Goal: Contribute content: Contribute content

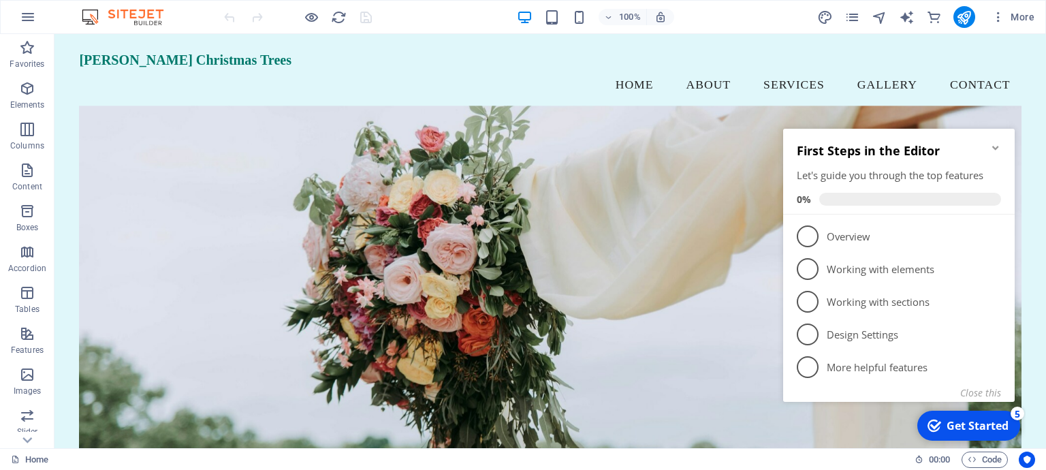
scroll to position [78, 0]
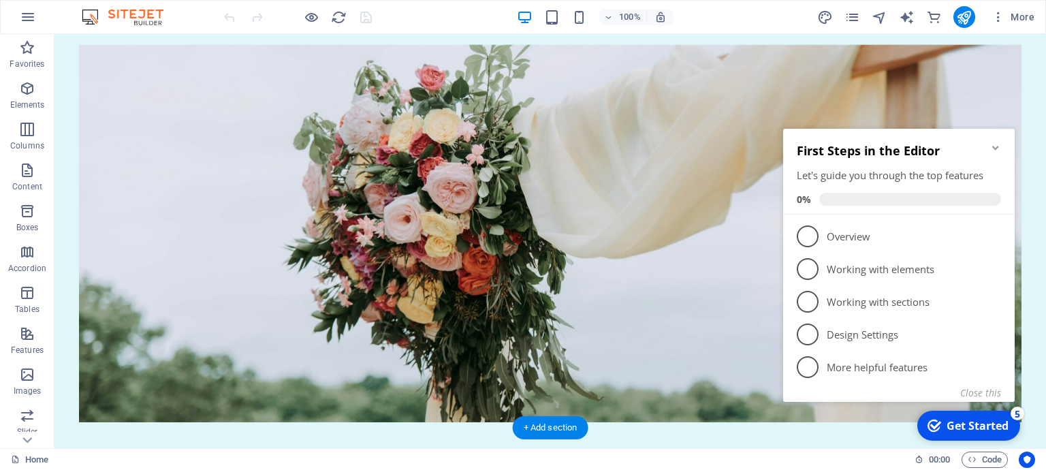
click at [426, 104] on figure at bounding box center [549, 233] width 941 height 377
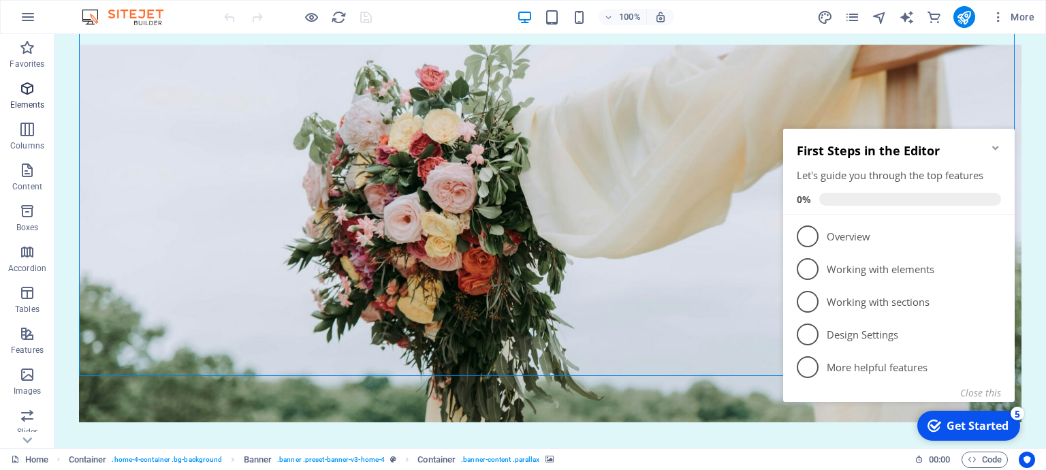
click at [32, 97] on span "Elements" at bounding box center [27, 96] width 54 height 33
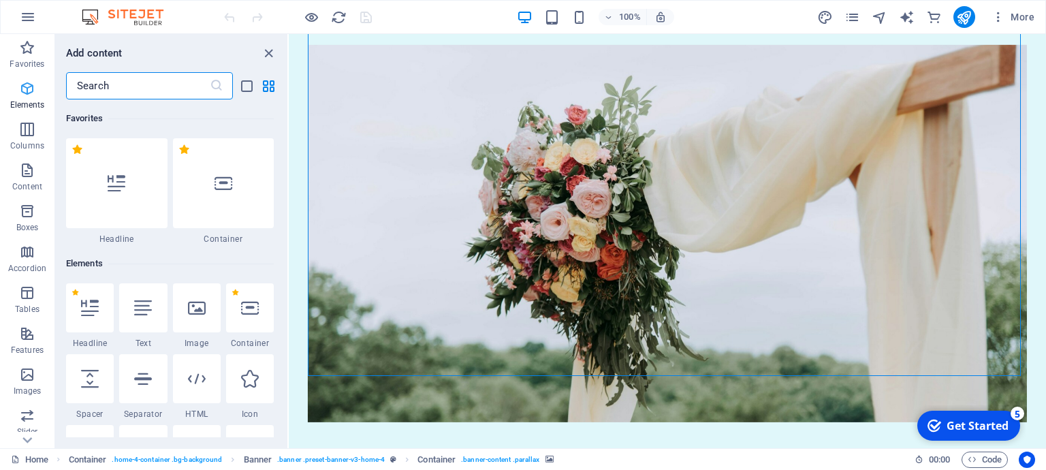
scroll to position [144, 0]
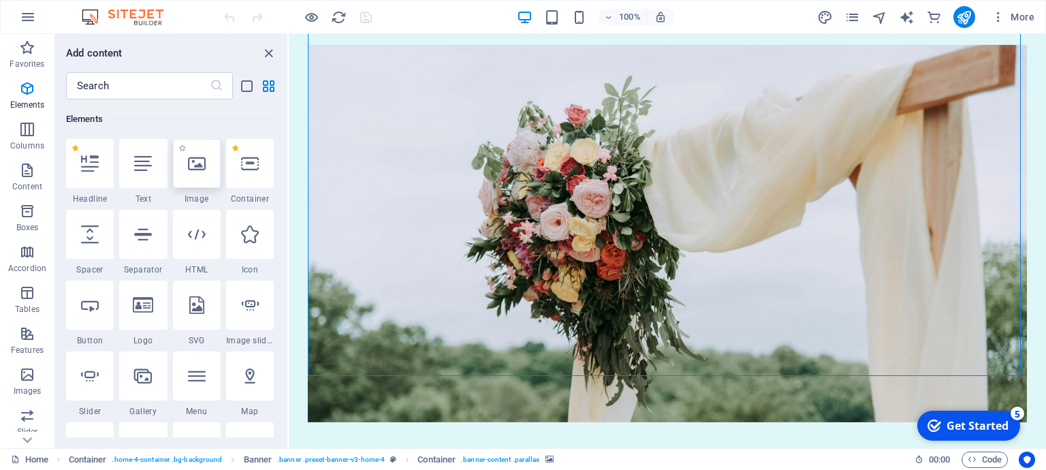
click at [188, 171] on icon at bounding box center [197, 164] width 18 height 18
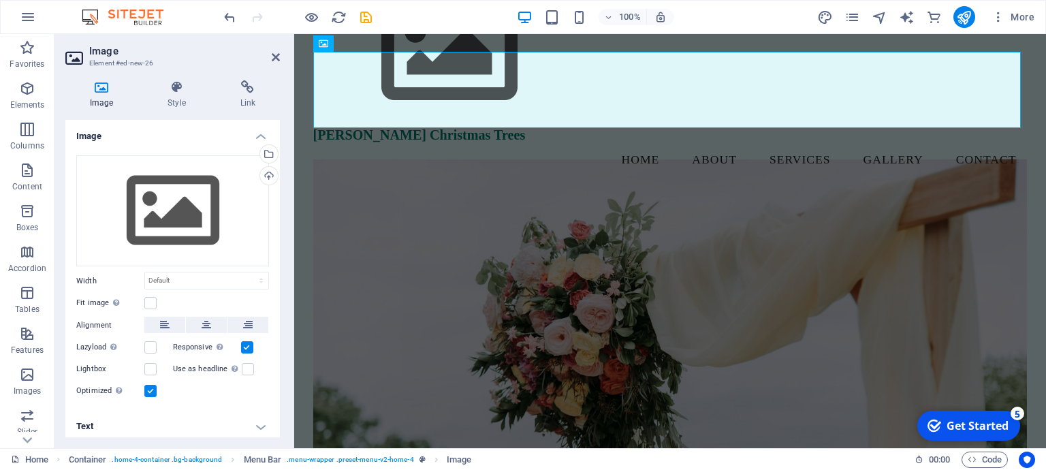
scroll to position [0, 0]
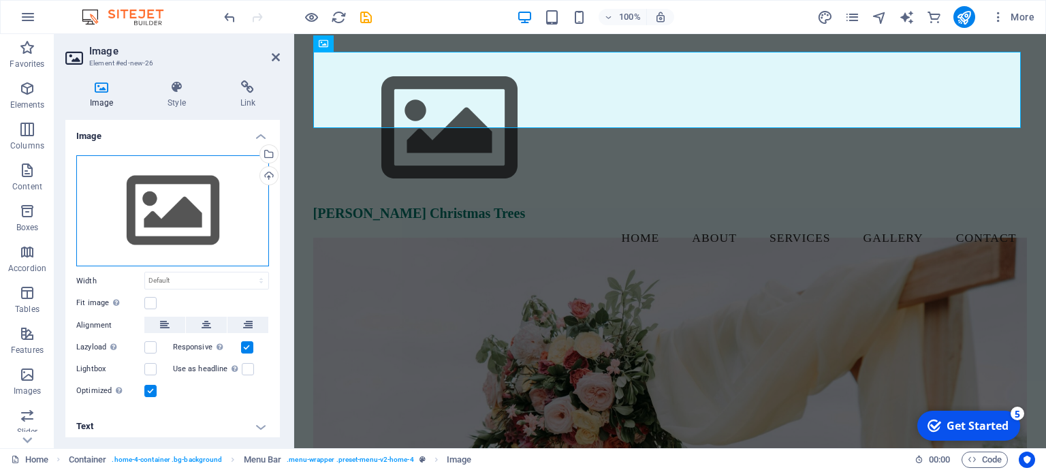
click at [188, 204] on div "Drag files here, click to choose files or select files from Files or our free s…" at bounding box center [172, 211] width 193 height 112
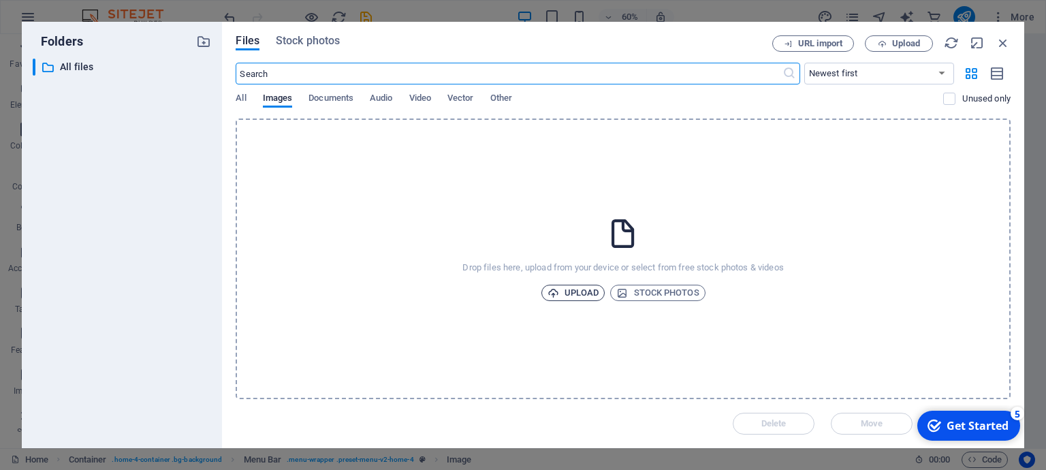
click at [579, 292] on span "Upload" at bounding box center [573, 293] width 52 height 16
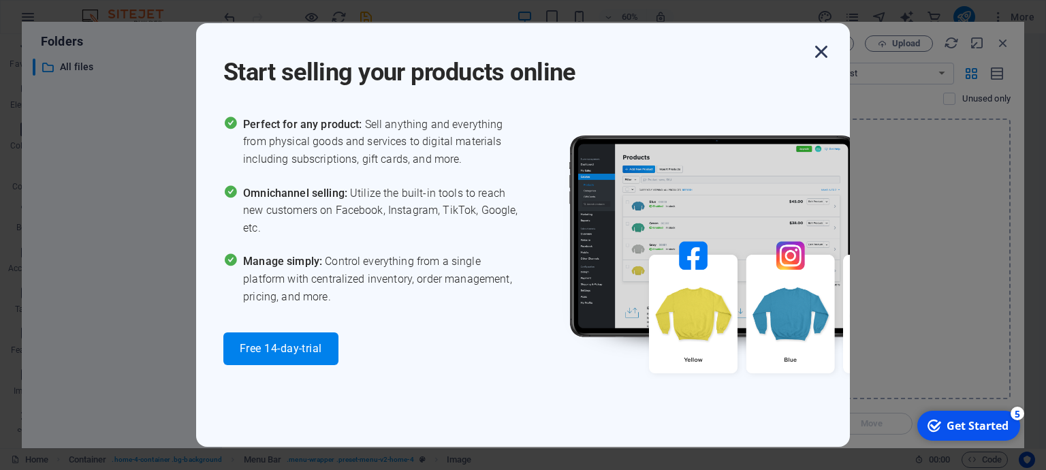
click at [822, 50] on icon "button" at bounding box center [821, 51] width 25 height 25
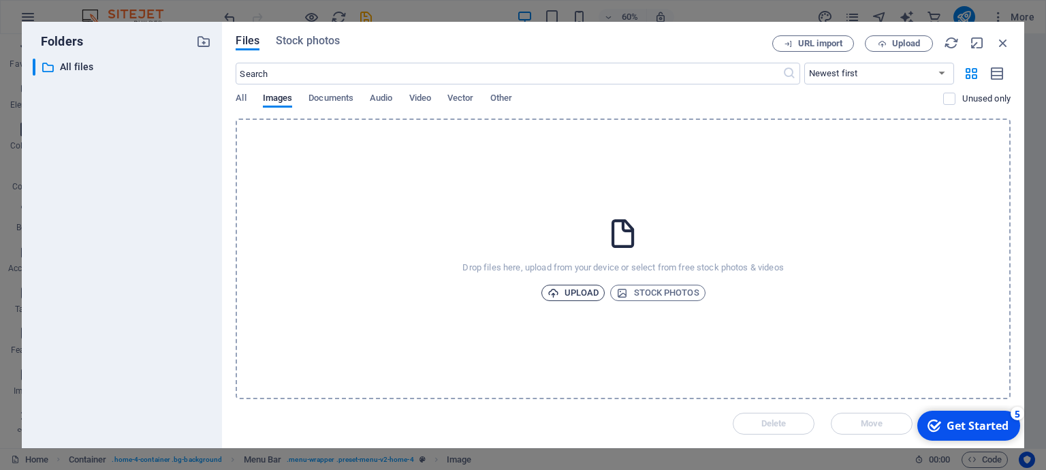
click at [581, 293] on span "Upload" at bounding box center [573, 293] width 52 height 16
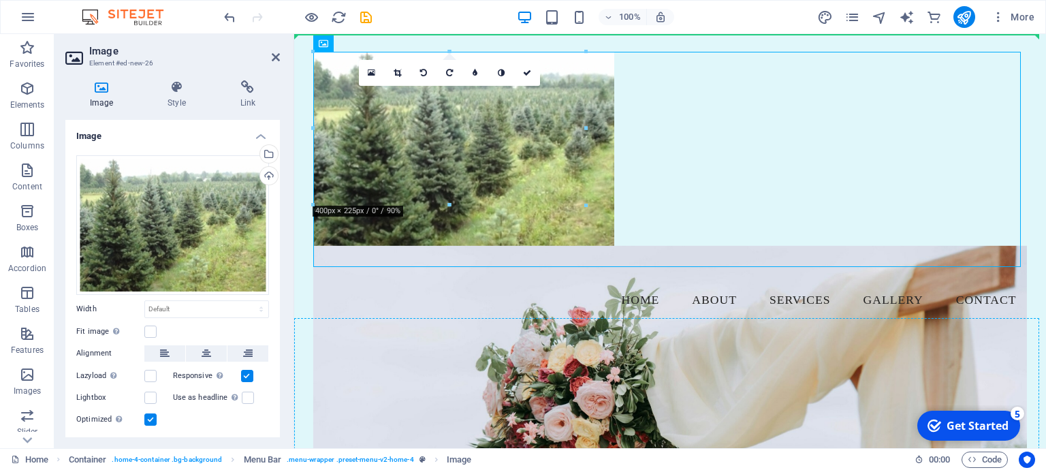
drag, startPoint x: 558, startPoint y: 176, endPoint x: 641, endPoint y: 373, distance: 214.2
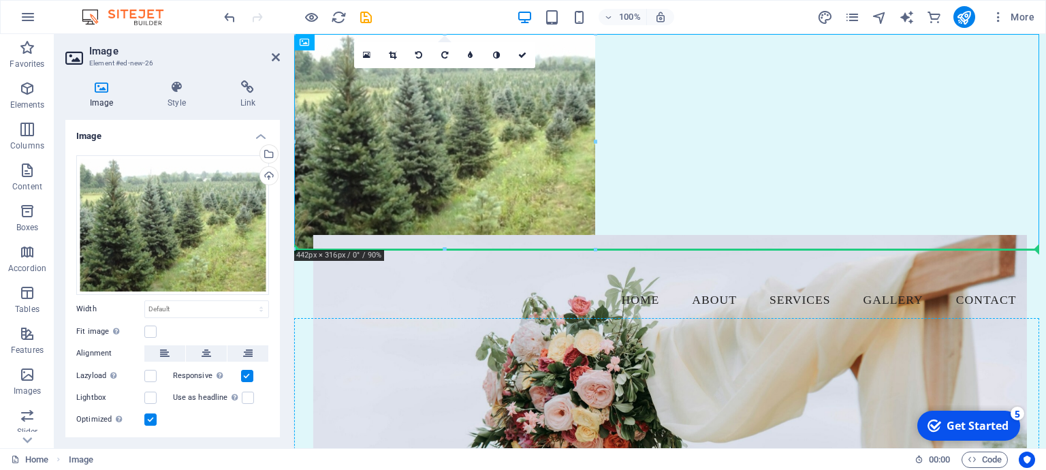
scroll to position [47, 0]
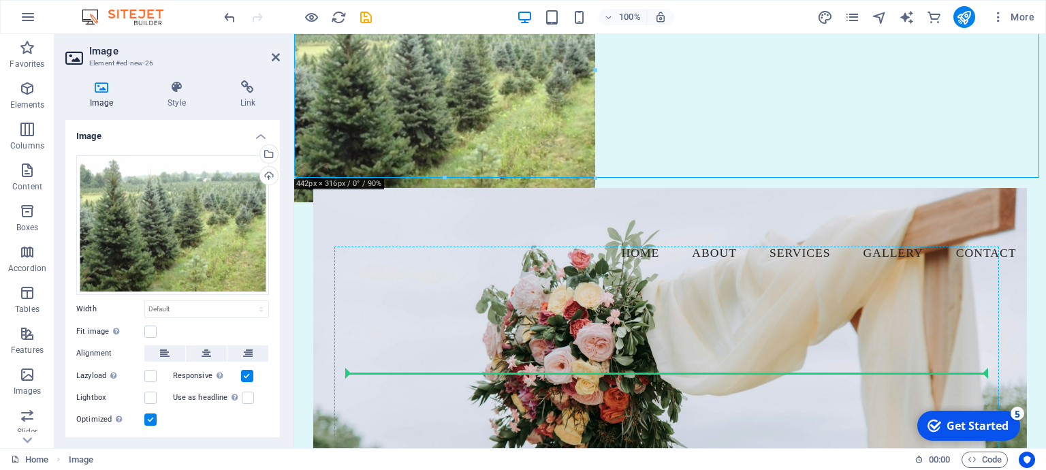
drag, startPoint x: 562, startPoint y: 161, endPoint x: 713, endPoint y: 415, distance: 296.1
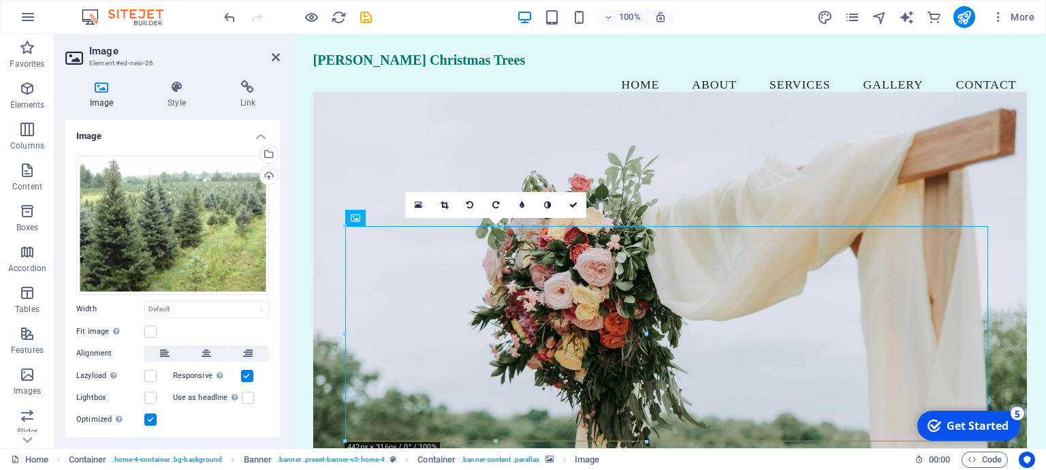
click at [336, 129] on figure at bounding box center [670, 302] width 714 height 420
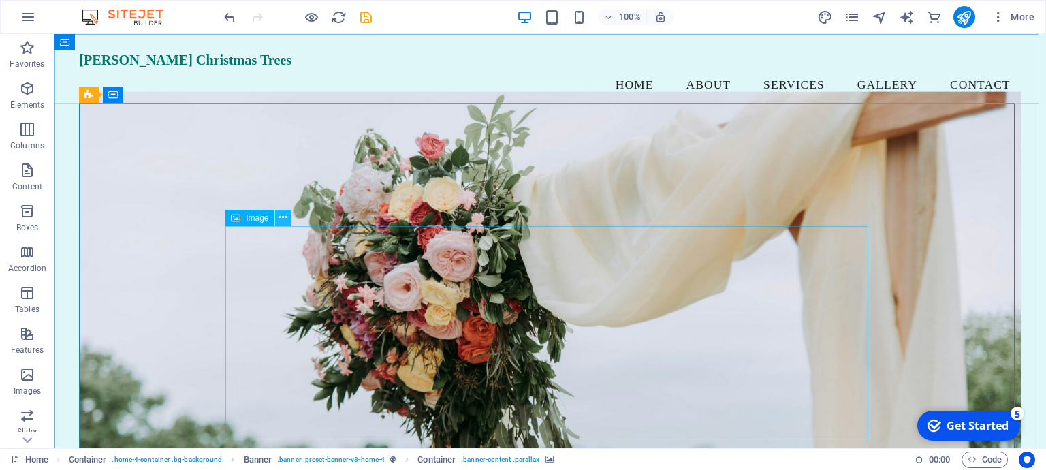
click at [284, 221] on icon at bounding box center [282, 217] width 7 height 14
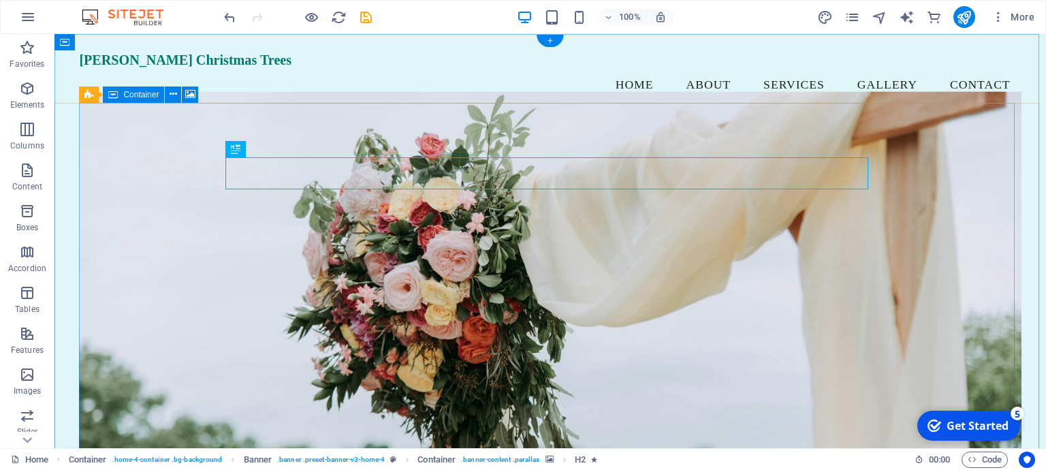
click at [952, 195] on figure at bounding box center [549, 302] width 941 height 420
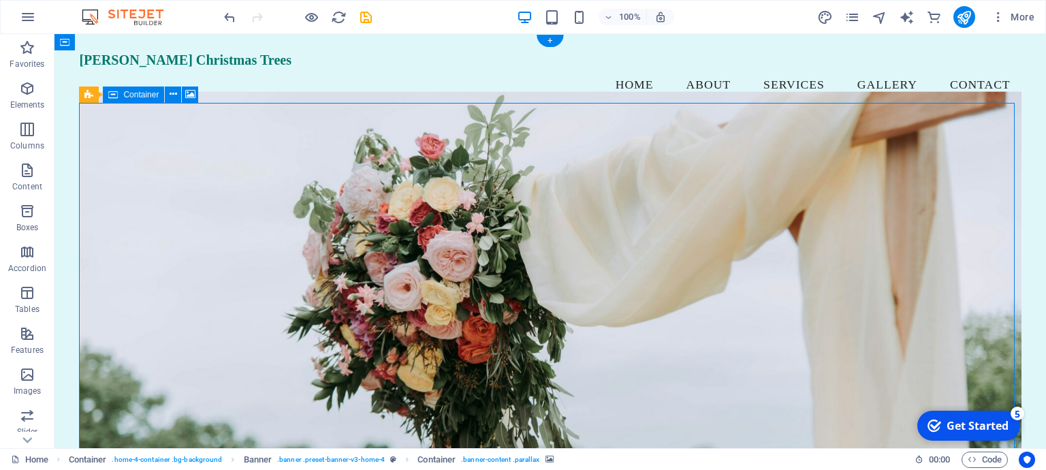
click at [952, 195] on figure at bounding box center [549, 302] width 941 height 420
click at [967, 175] on figure at bounding box center [549, 302] width 941 height 420
click at [1010, 167] on figure at bounding box center [549, 302] width 941 height 420
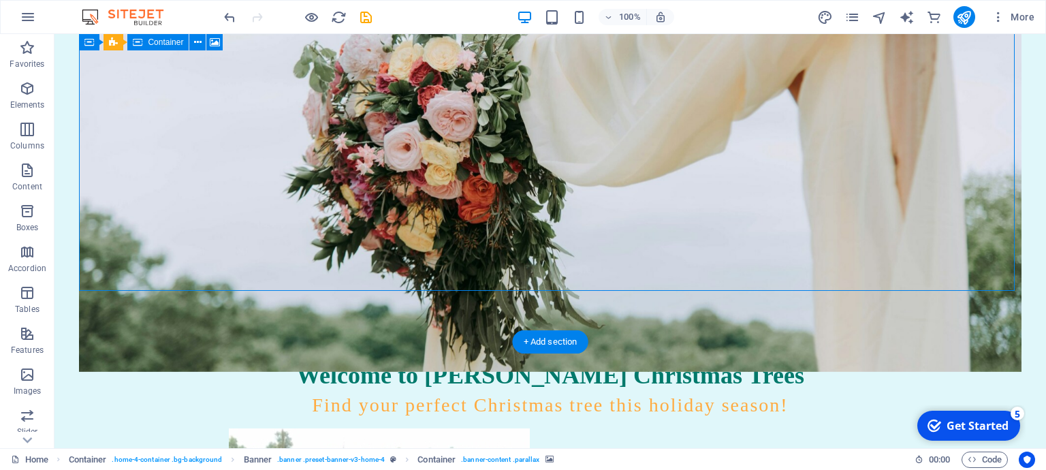
scroll to position [235, 0]
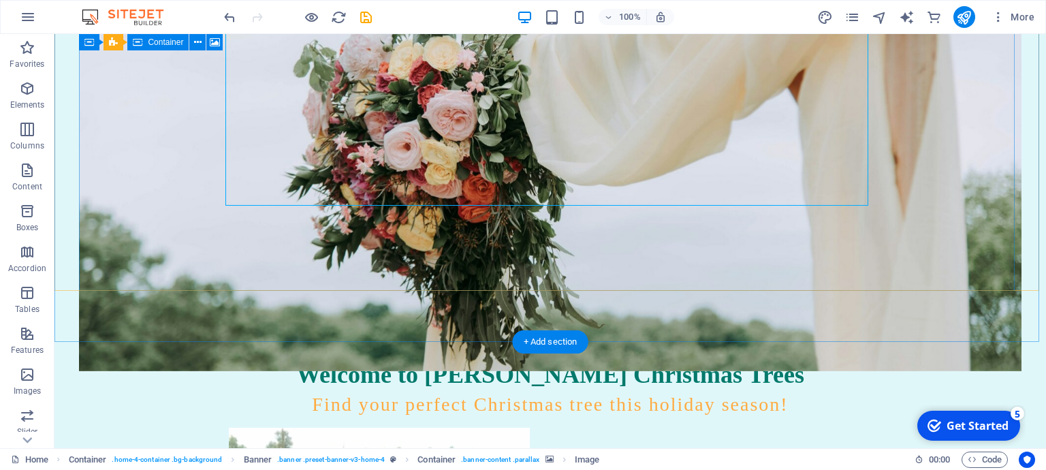
click at [754, 253] on figure at bounding box center [549, 161] width 941 height 420
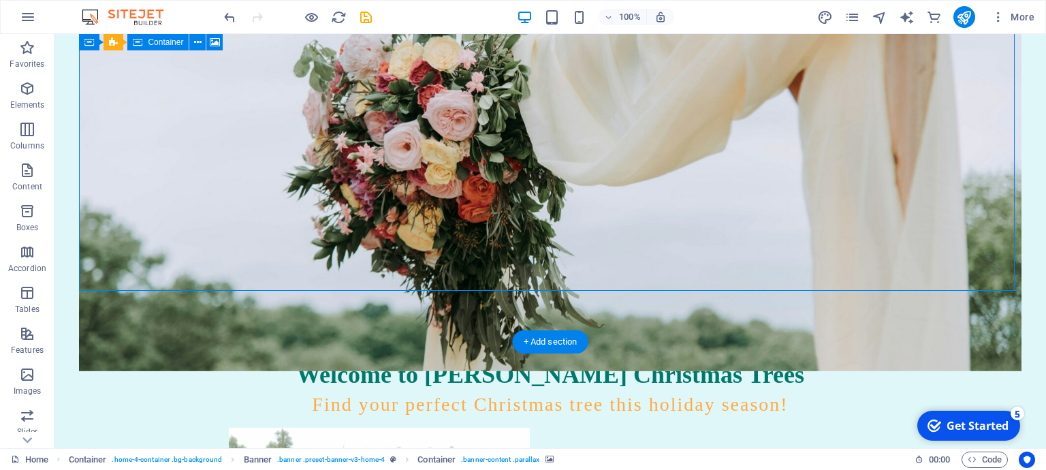
click at [755, 253] on figure at bounding box center [549, 161] width 941 height 420
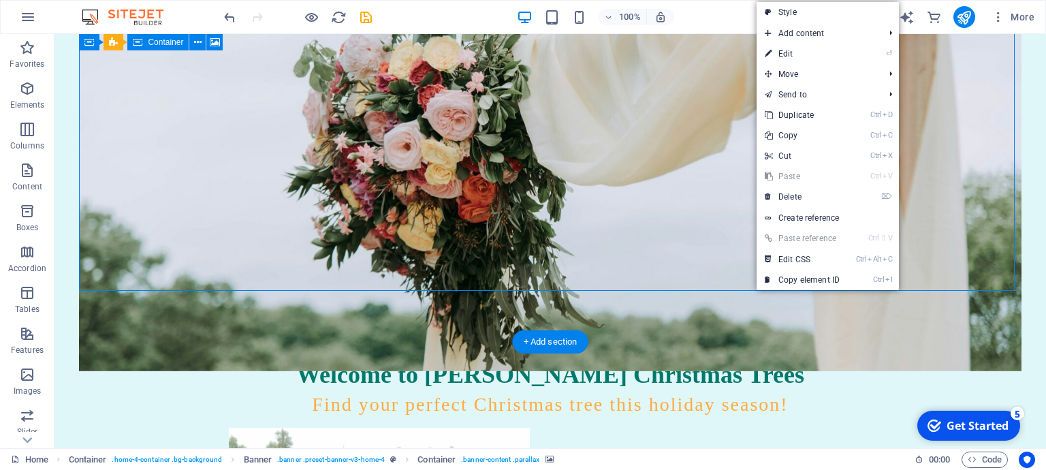
click at [219, 270] on figure at bounding box center [549, 161] width 941 height 420
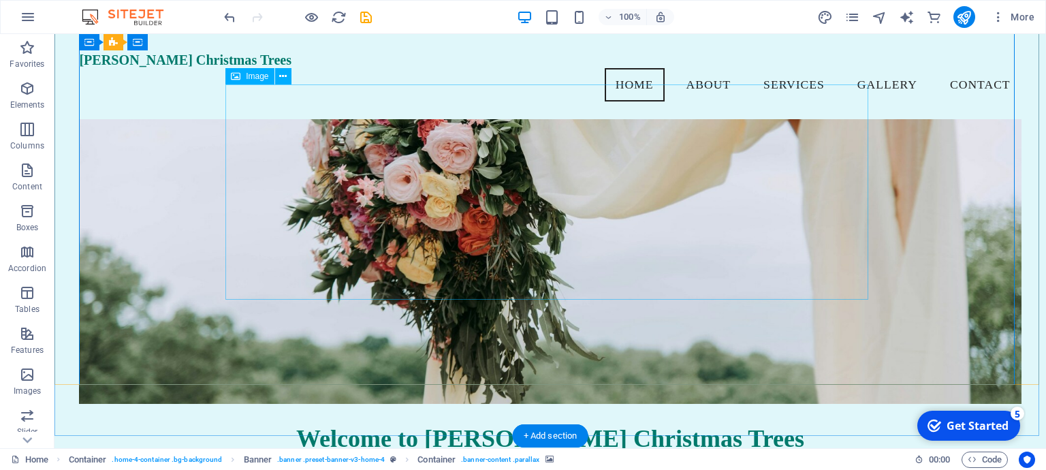
scroll to position [78, 0]
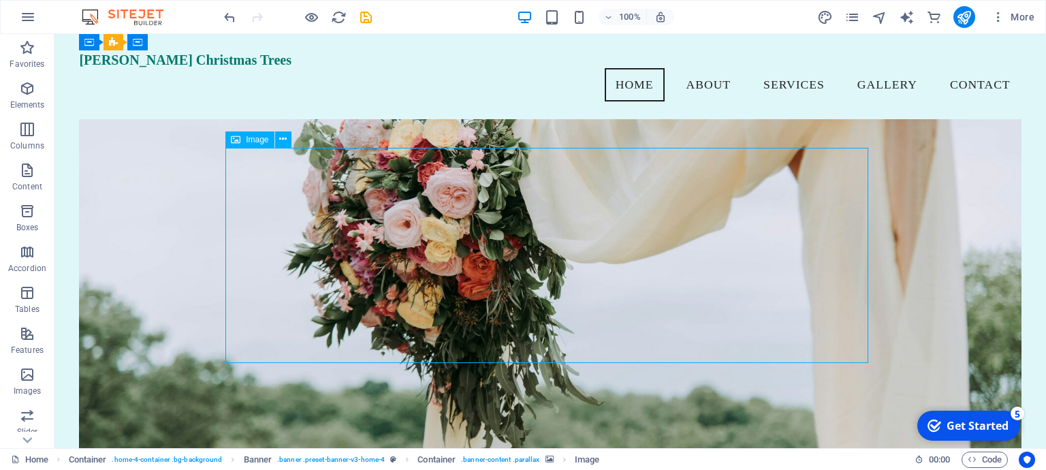
drag, startPoint x: 513, startPoint y: 251, endPoint x: 747, endPoint y: 233, distance: 235.6
click at [282, 140] on icon at bounding box center [282, 139] width 7 height 14
click at [914, 295] on figure at bounding box center [549, 239] width 941 height 420
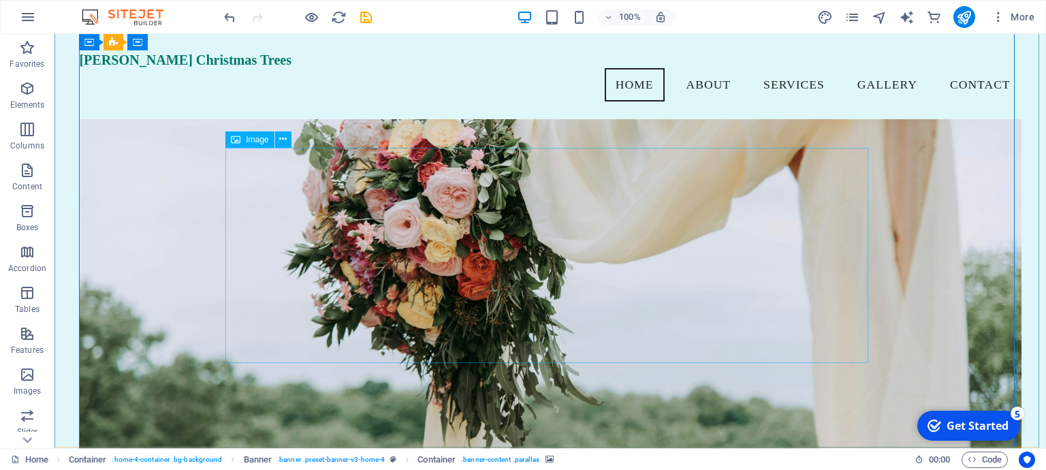
click at [242, 142] on div "Image" at bounding box center [249, 139] width 48 height 16
click at [229, 148] on div "Image" at bounding box center [262, 139] width 74 height 17
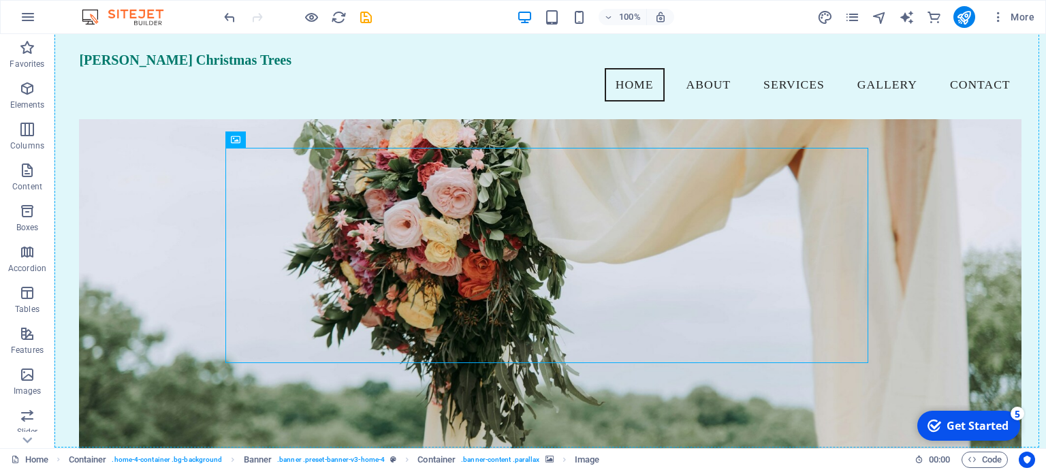
drag, startPoint x: 282, startPoint y: 182, endPoint x: 183, endPoint y: 120, distance: 116.2
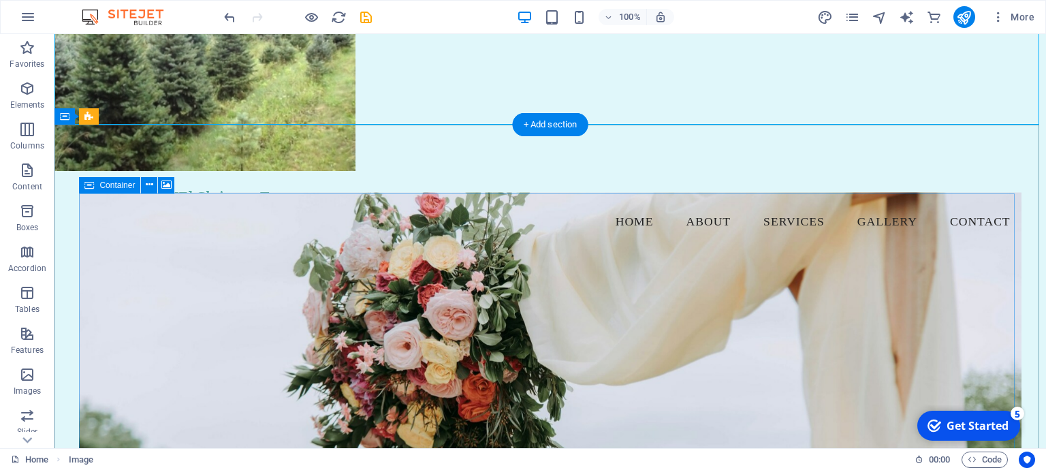
scroll to position [235, 0]
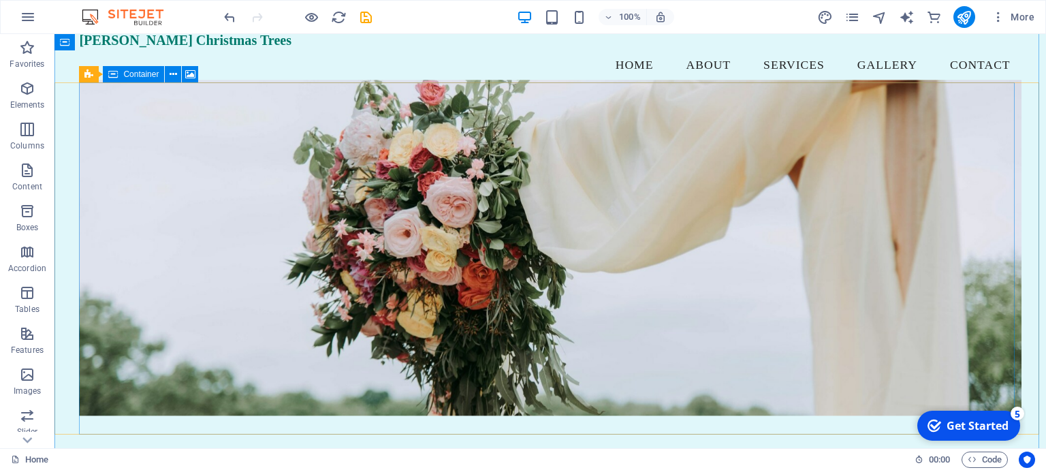
click at [803, 342] on figure at bounding box center [549, 248] width 941 height 336
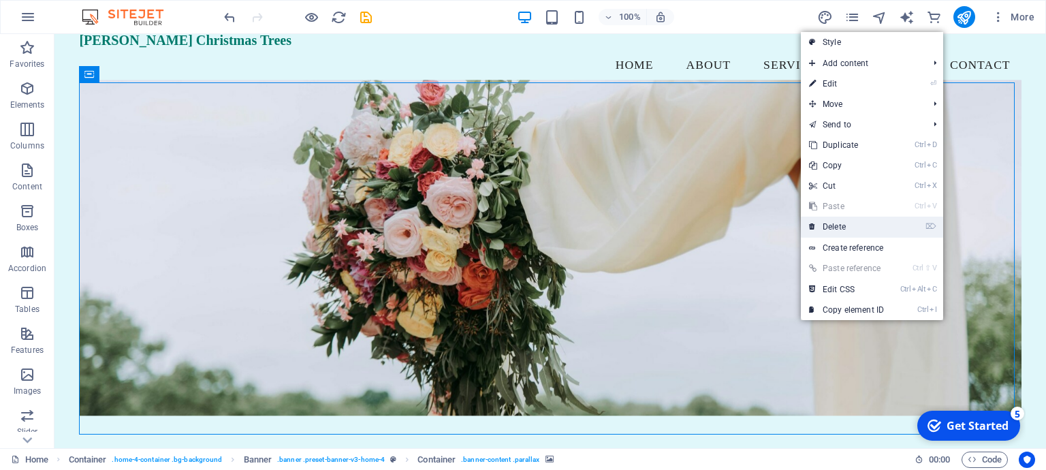
click at [820, 222] on link "⌦ Delete" at bounding box center [846, 226] width 91 height 20
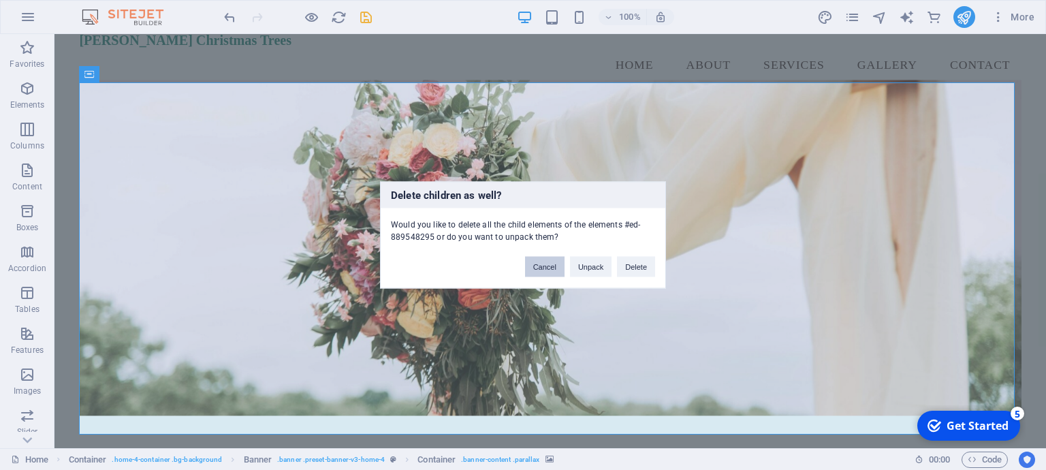
click at [536, 268] on button "Cancel" at bounding box center [544, 267] width 39 height 20
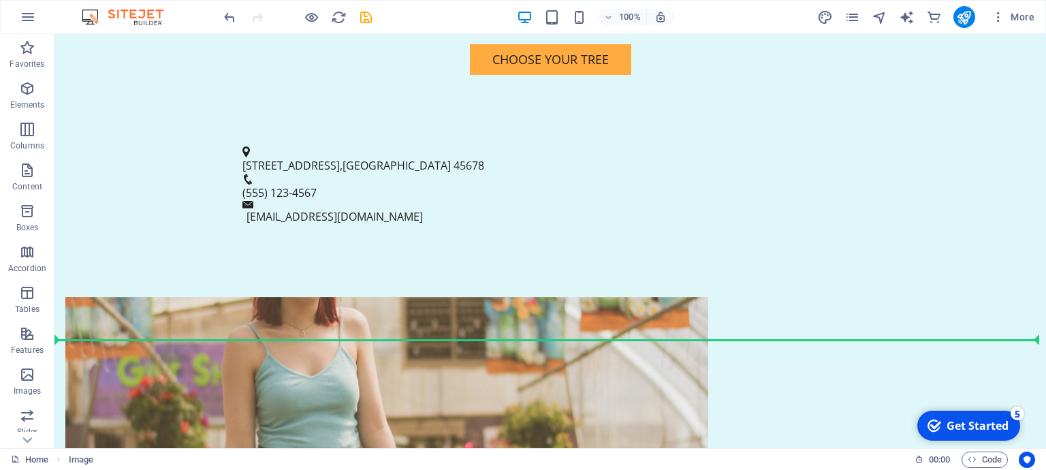
scroll to position [764, 0]
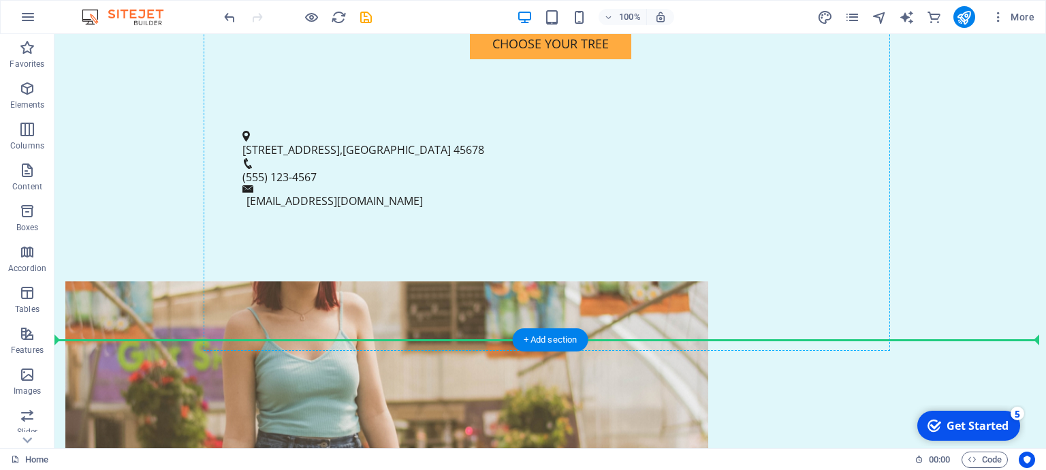
drag, startPoint x: 280, startPoint y: 147, endPoint x: 394, endPoint y: 197, distance: 124.3
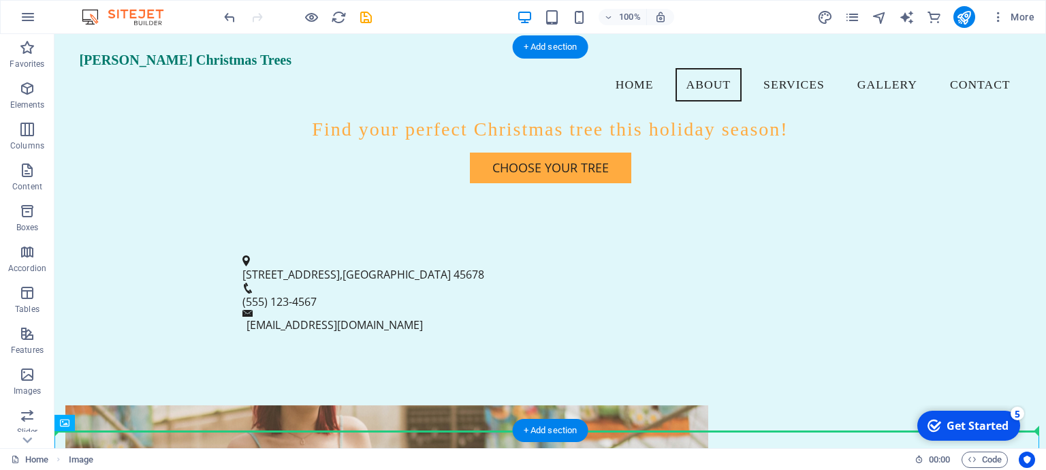
scroll to position [460, 0]
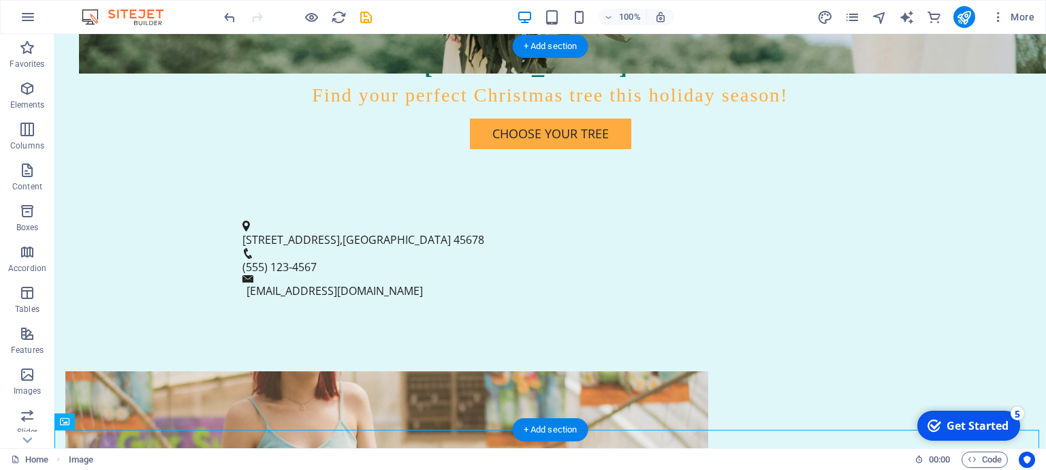
drag, startPoint x: 268, startPoint y: 410, endPoint x: 380, endPoint y: 180, distance: 256.7
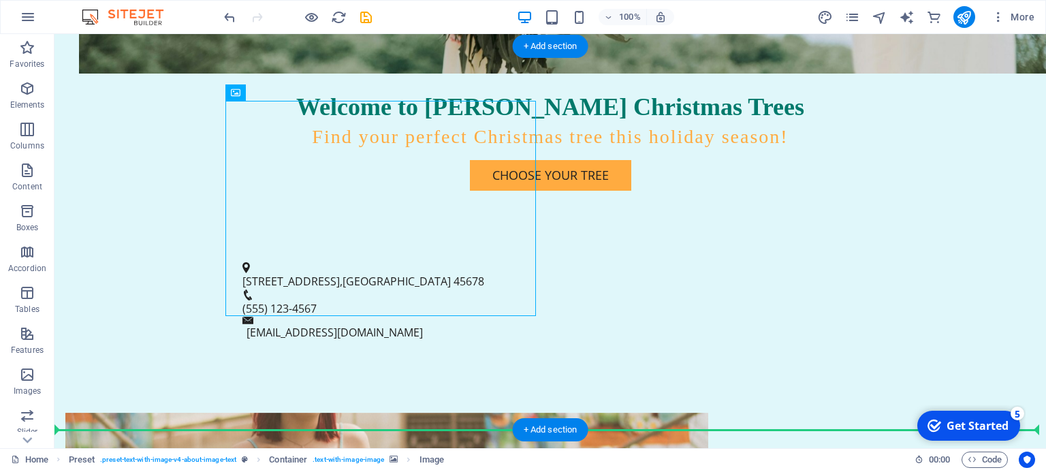
drag, startPoint x: 525, startPoint y: 312, endPoint x: 541, endPoint y: 358, distance: 49.1
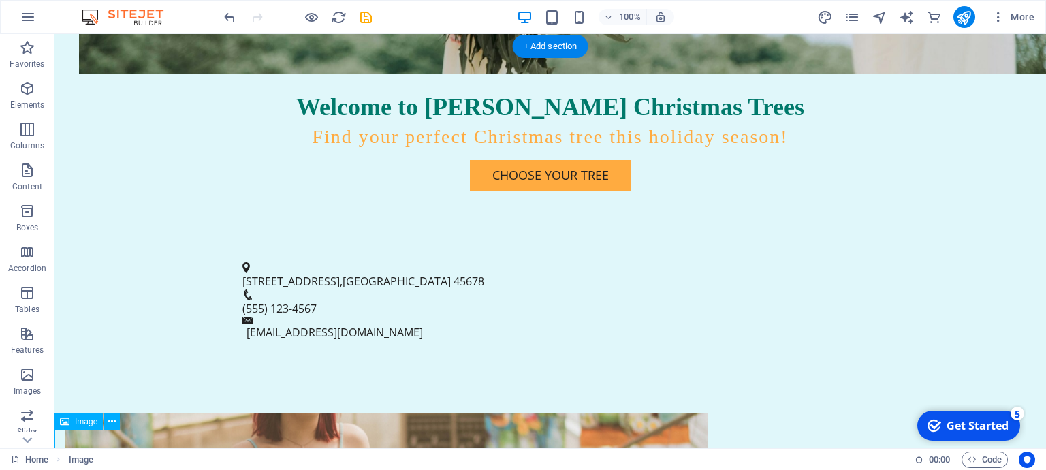
scroll to position [479, 0]
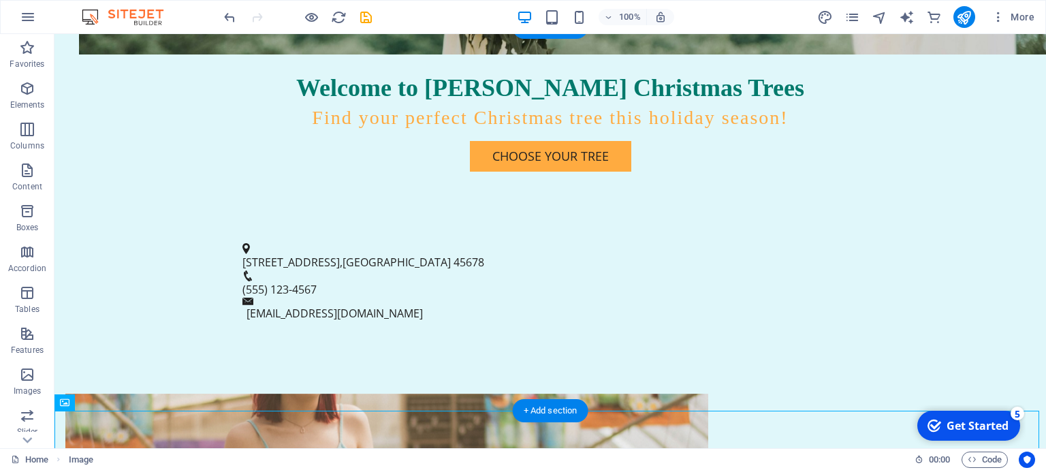
drag, startPoint x: 235, startPoint y: 438, endPoint x: 368, endPoint y: 138, distance: 329.2
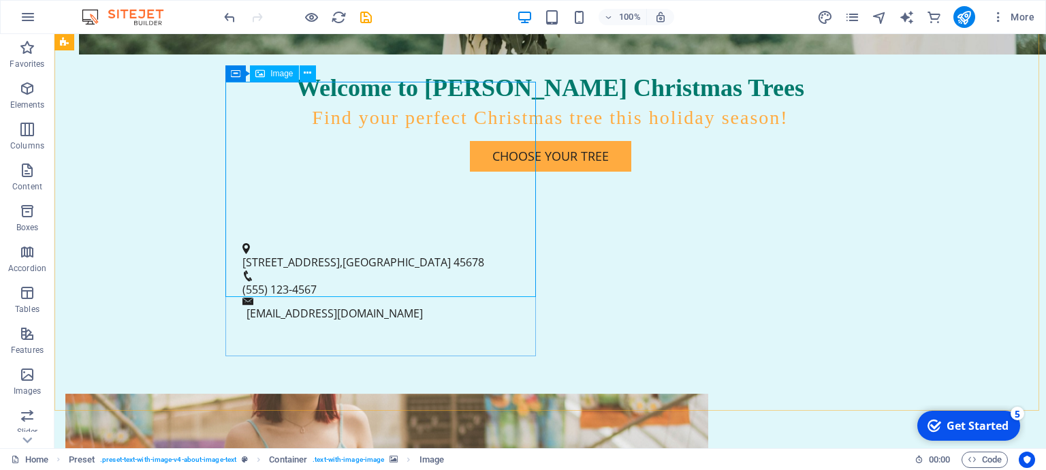
click at [276, 74] on span "Image" at bounding box center [281, 73] width 22 height 8
click at [314, 76] on icon at bounding box center [313, 73] width 10 height 14
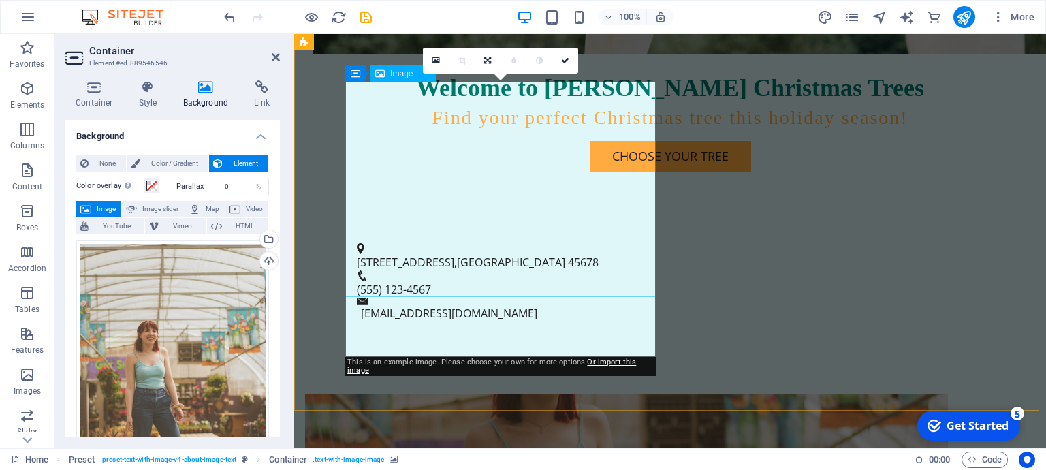
click at [483, 60] on link at bounding box center [487, 61] width 26 height 26
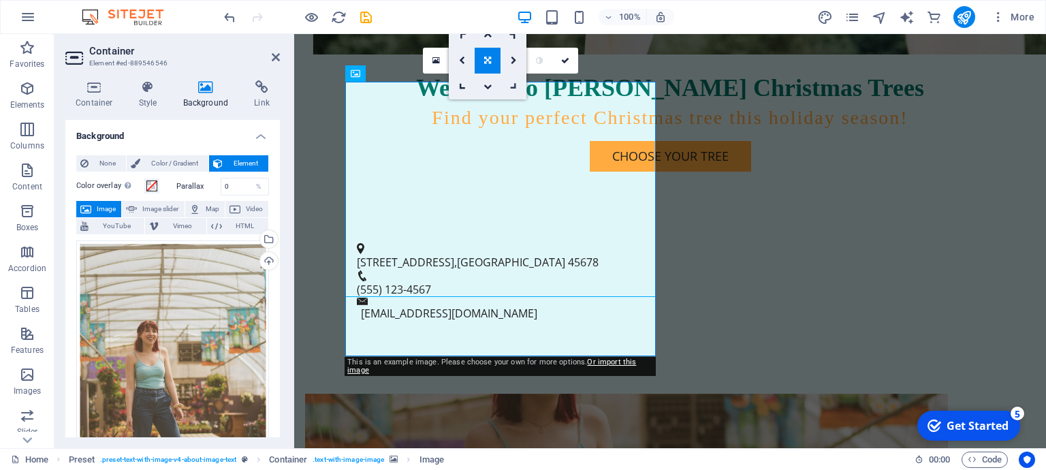
click at [516, 86] on icon at bounding box center [514, 86] width 12 height 12
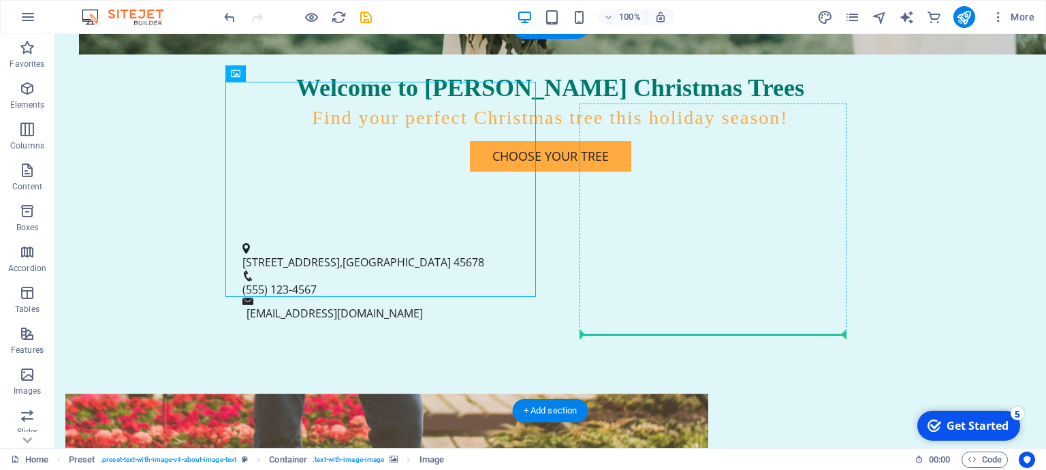
drag, startPoint x: 403, startPoint y: 293, endPoint x: 645, endPoint y: 312, distance: 243.1
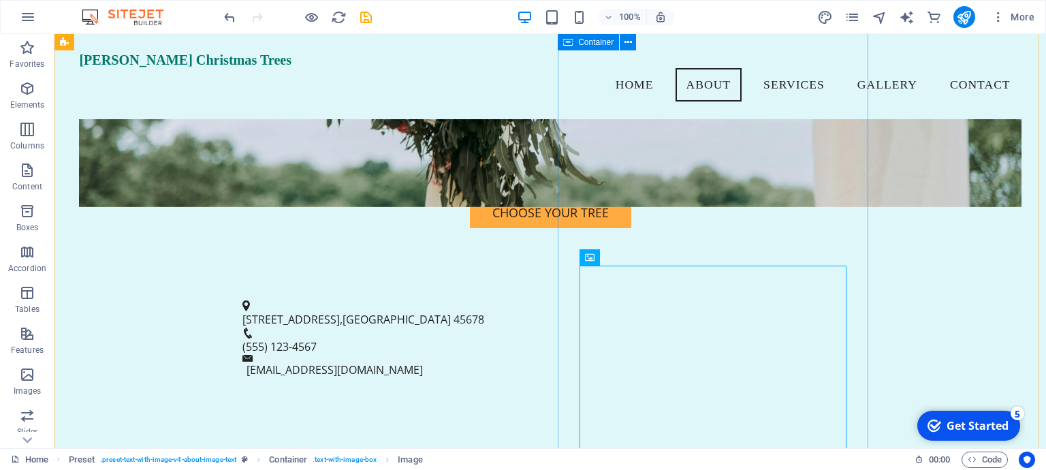
scroll to position [400, 0]
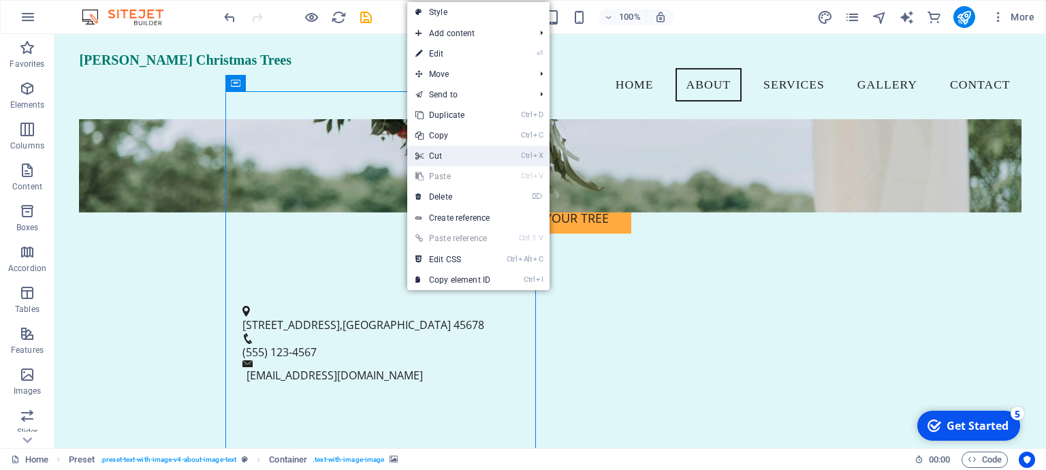
click at [439, 157] on link "Ctrl X Cut" at bounding box center [452, 156] width 91 height 20
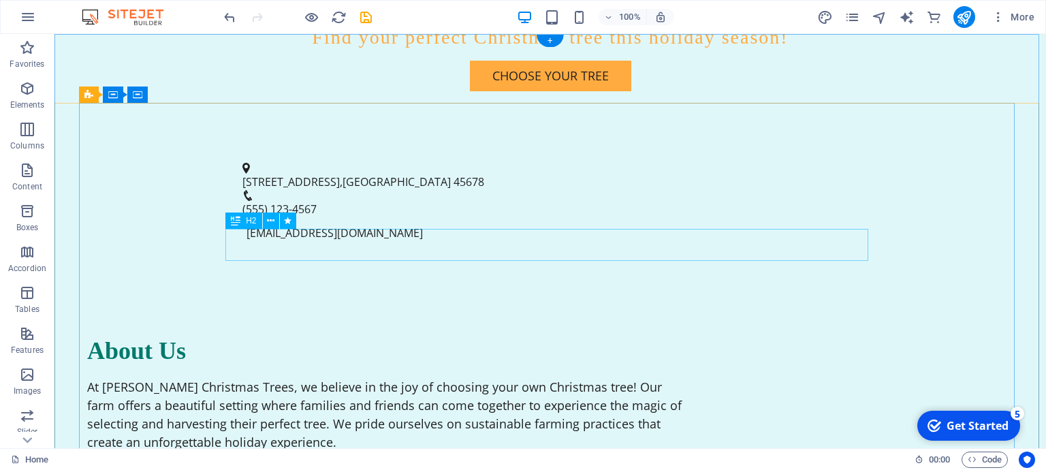
scroll to position [0, 0]
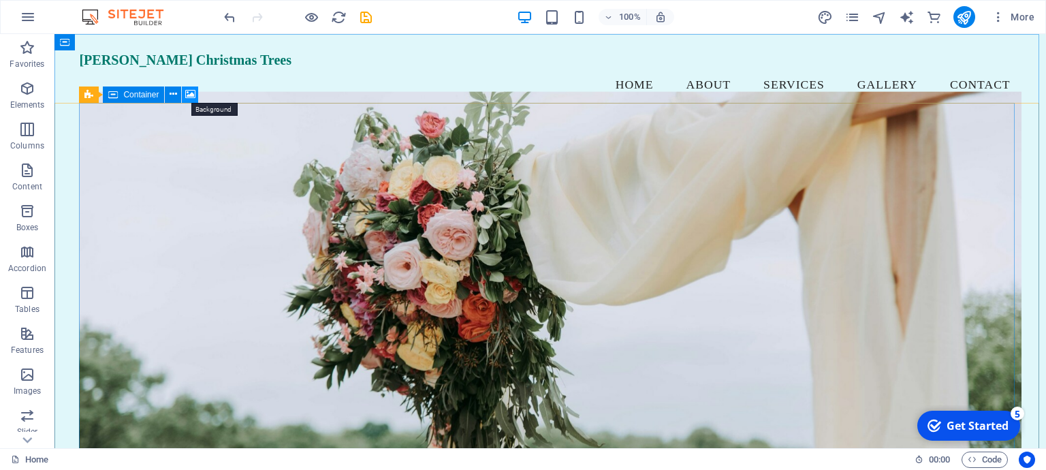
click at [188, 94] on icon at bounding box center [190, 94] width 10 height 14
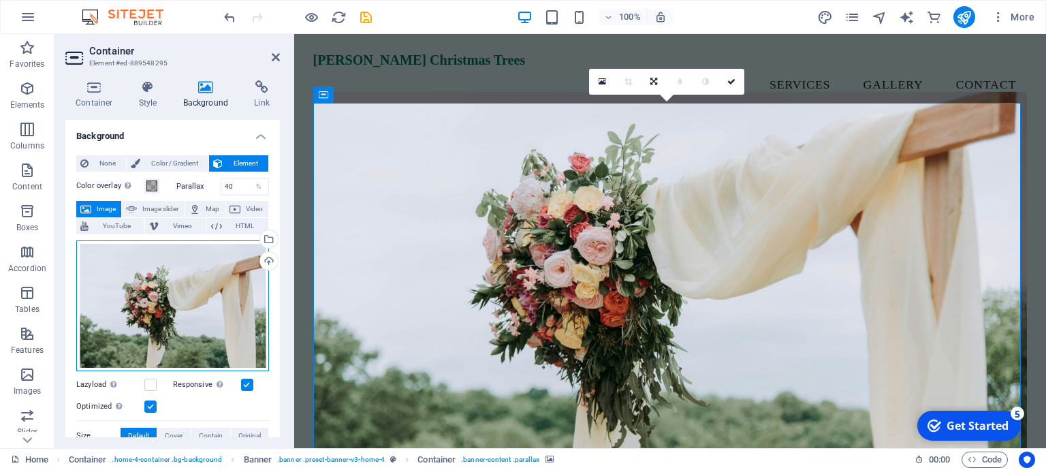
click at [157, 293] on div "Drag files here, click to choose files or select files from Files or our free s…" at bounding box center [172, 305] width 193 height 131
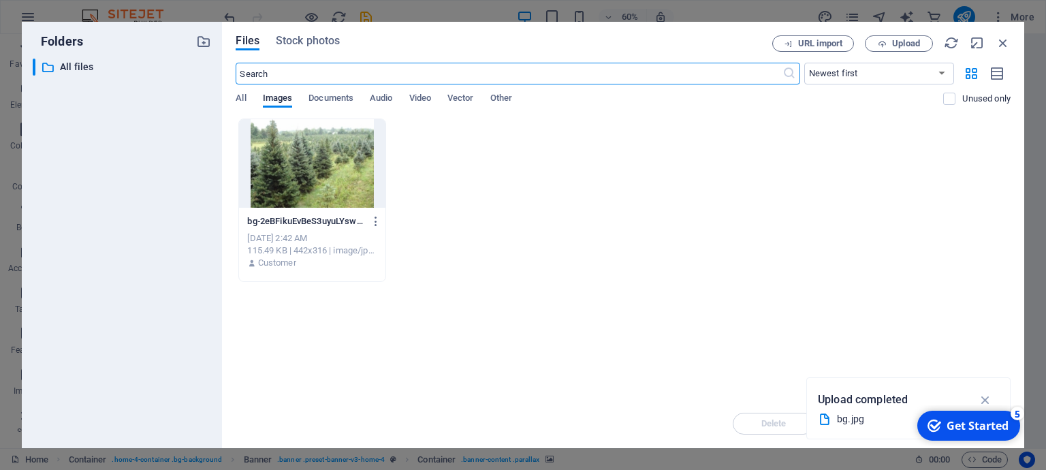
click at [317, 172] on div at bounding box center [312, 163] width 146 height 88
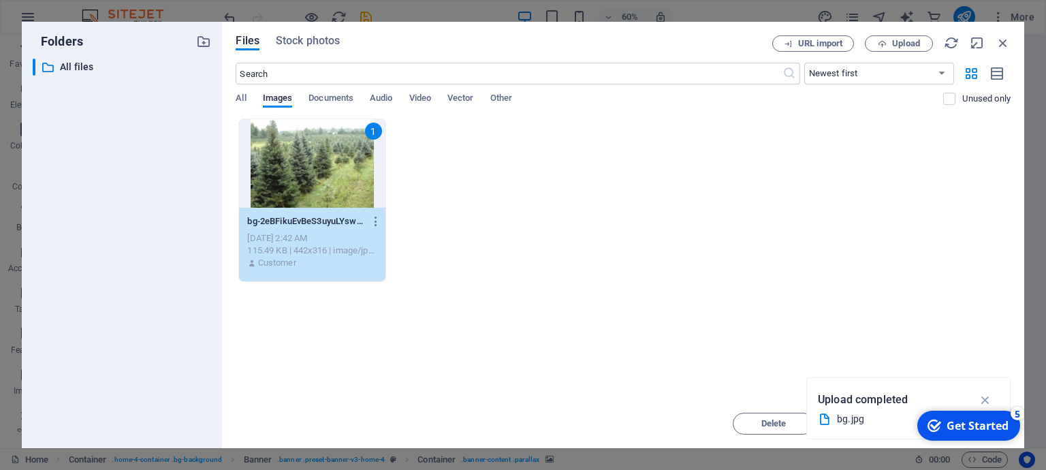
drag, startPoint x: 967, startPoint y: 423, endPoint x: 1095, endPoint y: 714, distance: 317.6
click at [966, 423] on div "Get Started" at bounding box center [977, 425] width 62 height 15
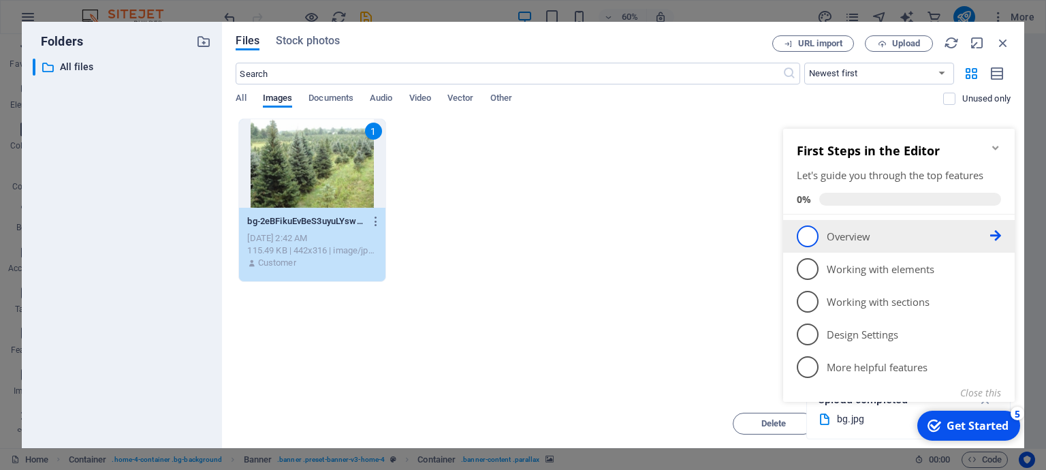
click at [803, 237] on span "1" at bounding box center [807, 236] width 22 height 22
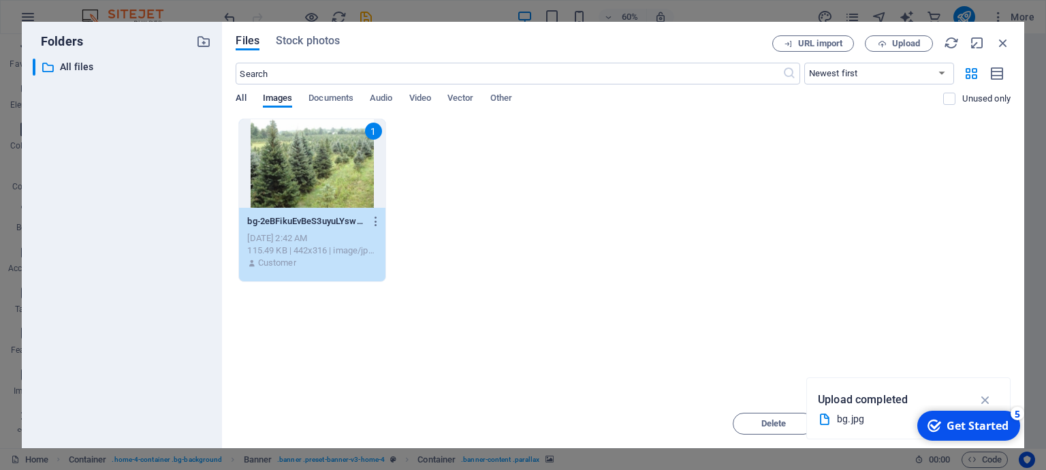
click at [238, 101] on span "All" at bounding box center [241, 99] width 10 height 19
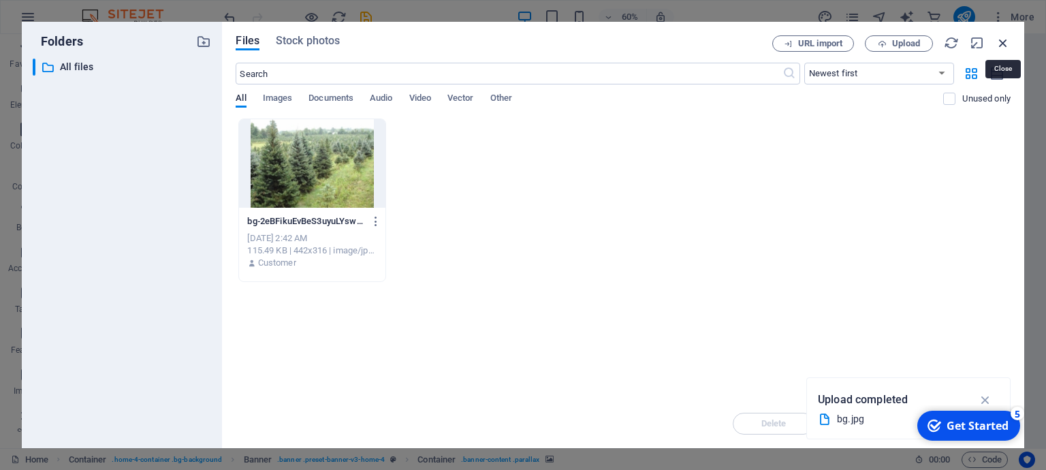
click at [1005, 41] on icon "button" at bounding box center [1002, 42] width 15 height 15
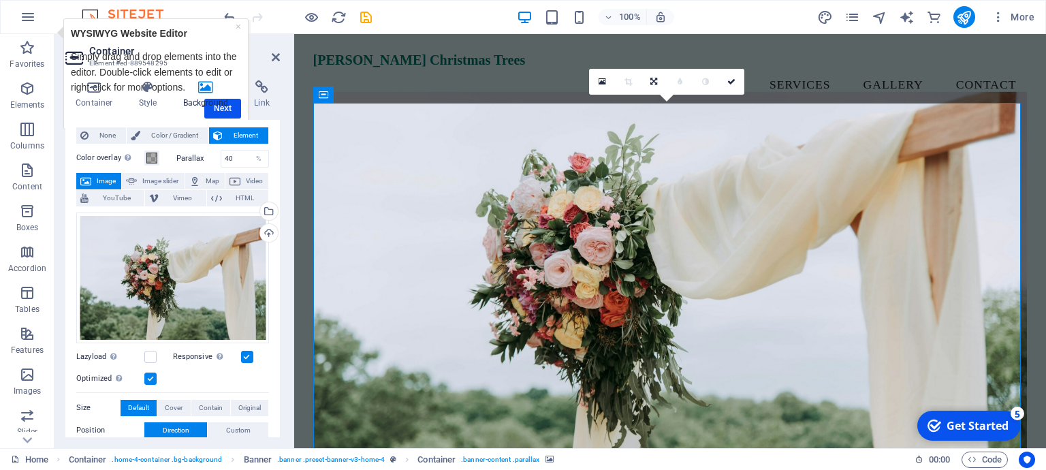
scroll to position [5, 0]
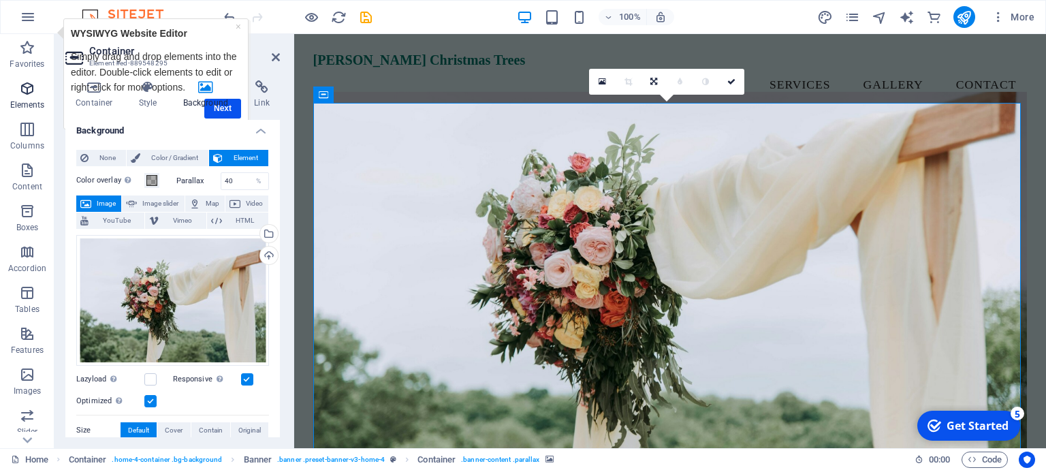
click at [37, 91] on span "Elements" at bounding box center [27, 96] width 54 height 33
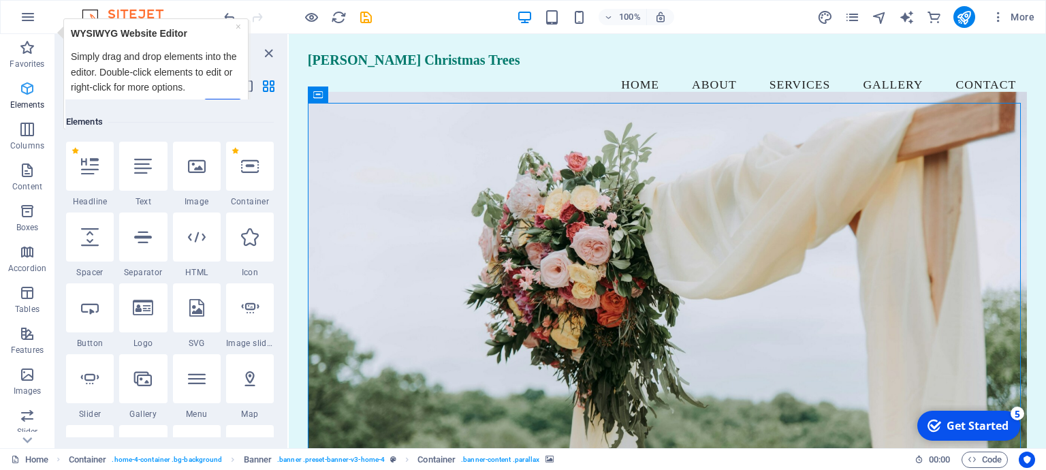
scroll to position [144, 0]
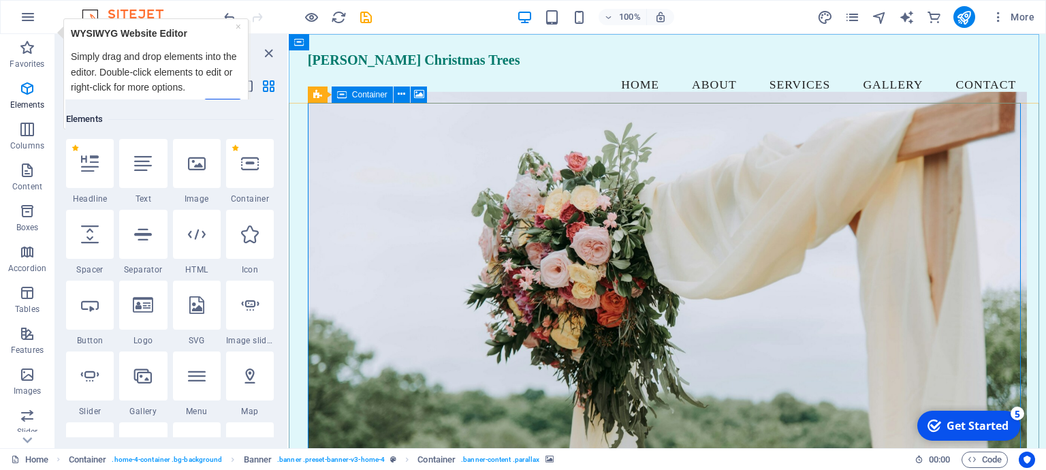
click at [358, 97] on span "Container" at bounding box center [369, 95] width 35 height 8
click at [402, 94] on icon at bounding box center [401, 94] width 7 height 14
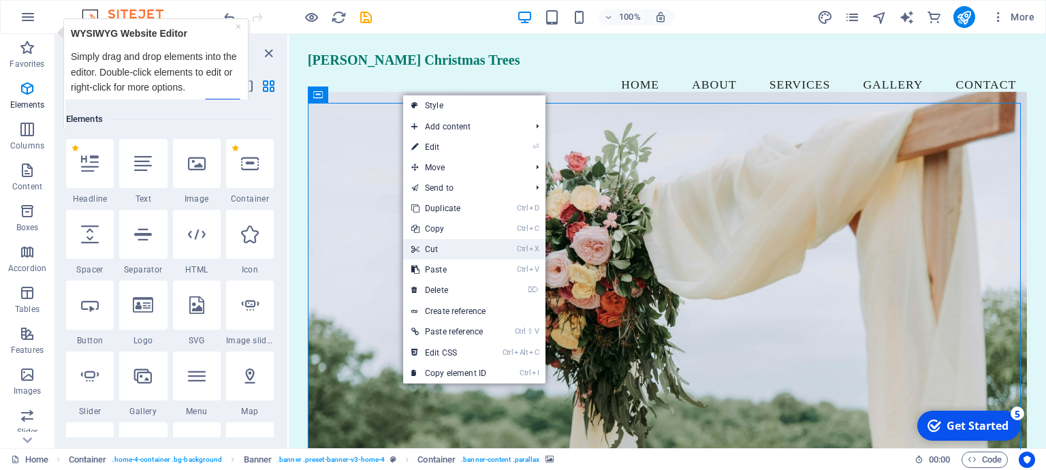
click at [442, 244] on link "Ctrl X Cut" at bounding box center [448, 249] width 91 height 20
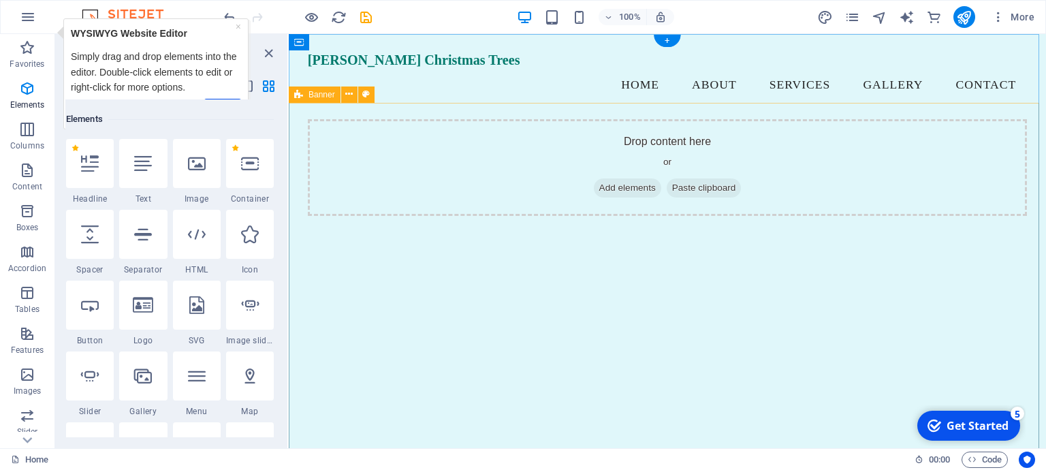
click at [599, 188] on icon at bounding box center [599, 188] width 0 height 0
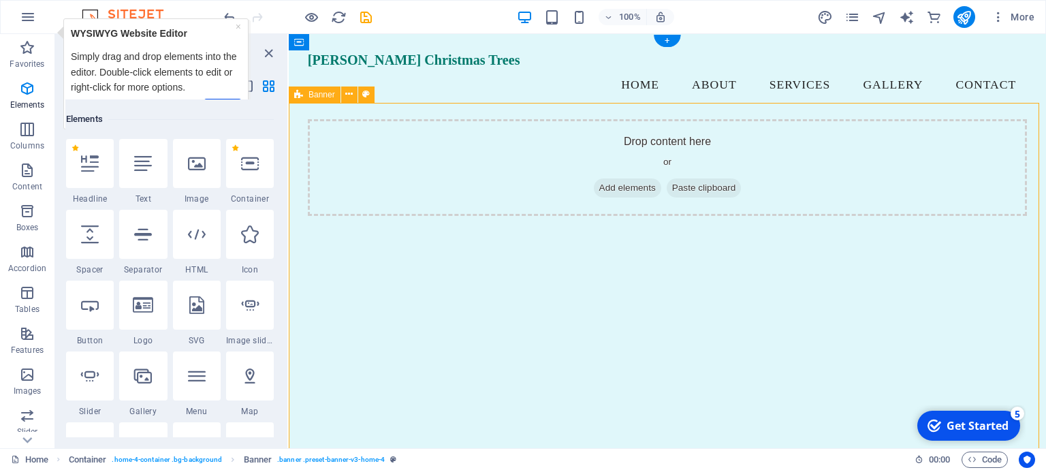
click at [594, 178] on span "Add elements" at bounding box center [627, 187] width 67 height 19
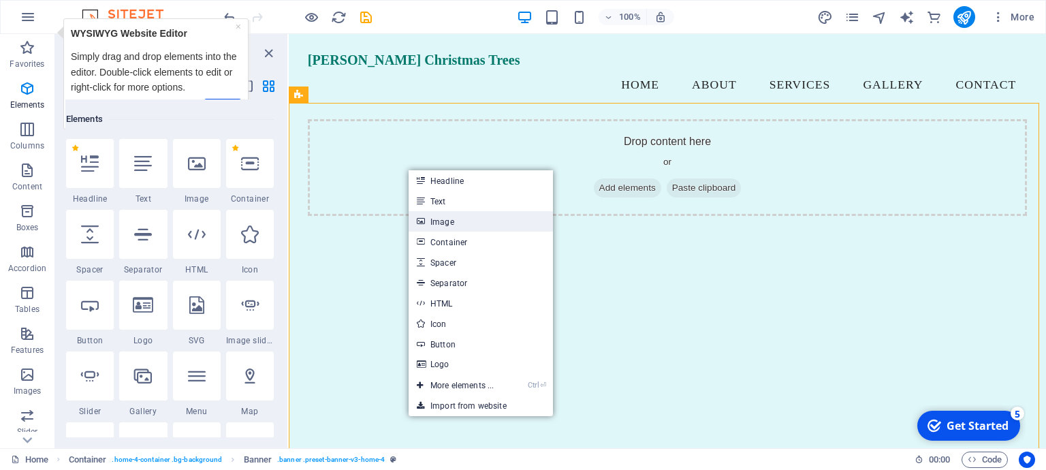
click at [436, 216] on link "Image" at bounding box center [480, 221] width 144 height 20
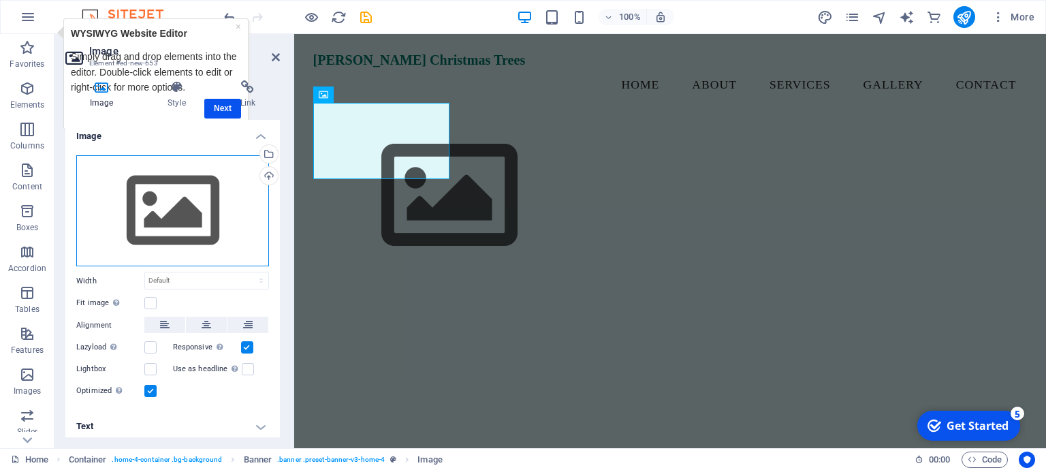
click at [163, 208] on div "Drag files here, click to choose files or select files from Files or our free s…" at bounding box center [172, 211] width 193 height 112
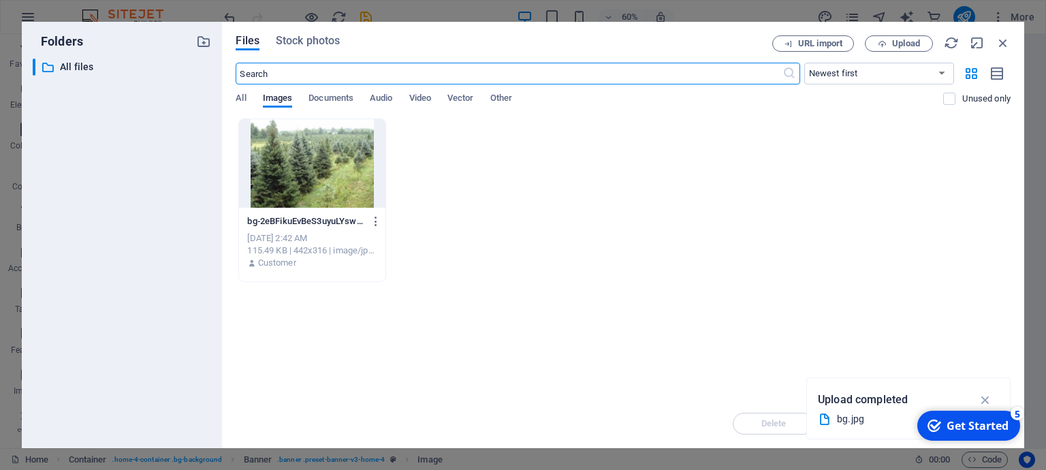
click at [306, 178] on div at bounding box center [312, 163] width 146 height 88
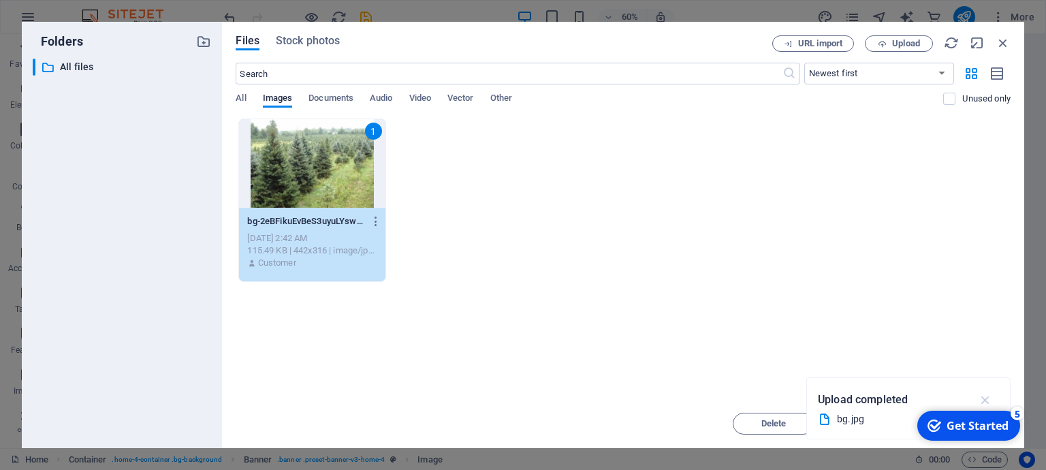
click at [990, 399] on icon "button" at bounding box center [986, 399] width 16 height 15
click at [877, 421] on span "Move" at bounding box center [871, 423] width 22 height 8
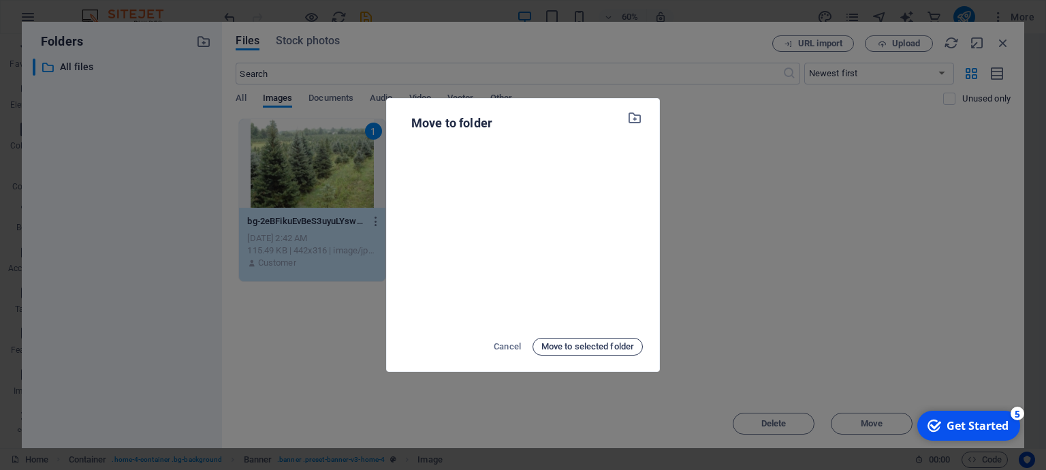
click at [598, 347] on span "Move to selected folder" at bounding box center [587, 346] width 93 height 16
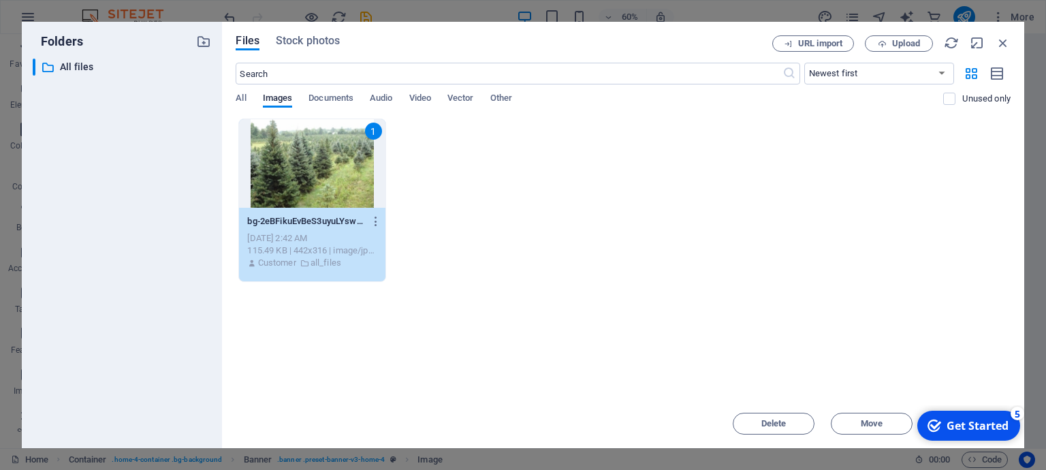
click at [342, 162] on div "1" at bounding box center [312, 163] width 146 height 88
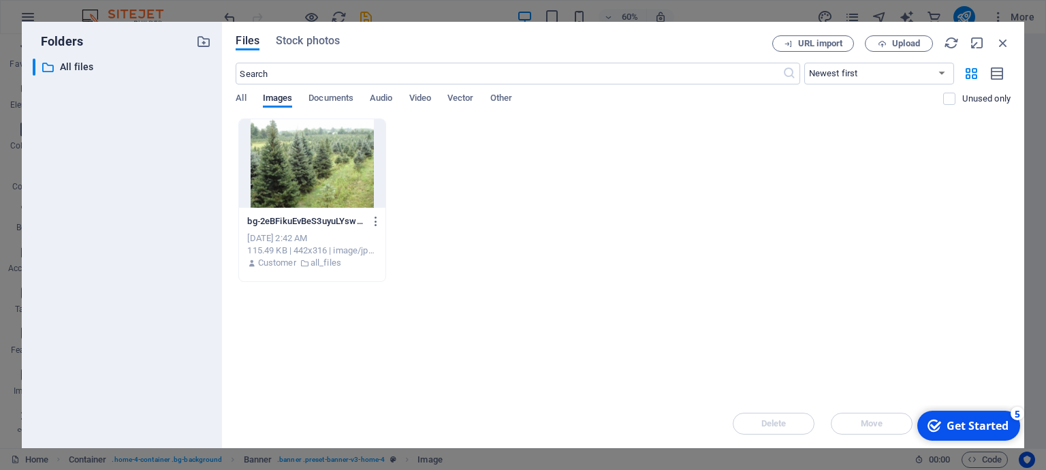
click at [342, 162] on div at bounding box center [312, 163] width 146 height 88
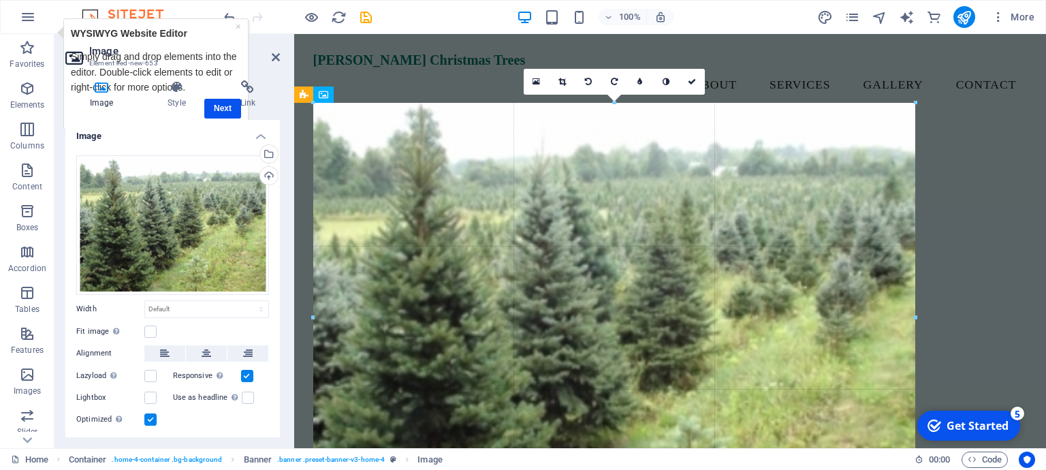
drag, startPoint x: 617, startPoint y: 321, endPoint x: 1039, endPoint y: 357, distance: 423.6
click at [1039, 357] on div "Drag here to replace the existing content. Press “Ctrl” if you want to create a…" at bounding box center [670, 241] width 752 height 414
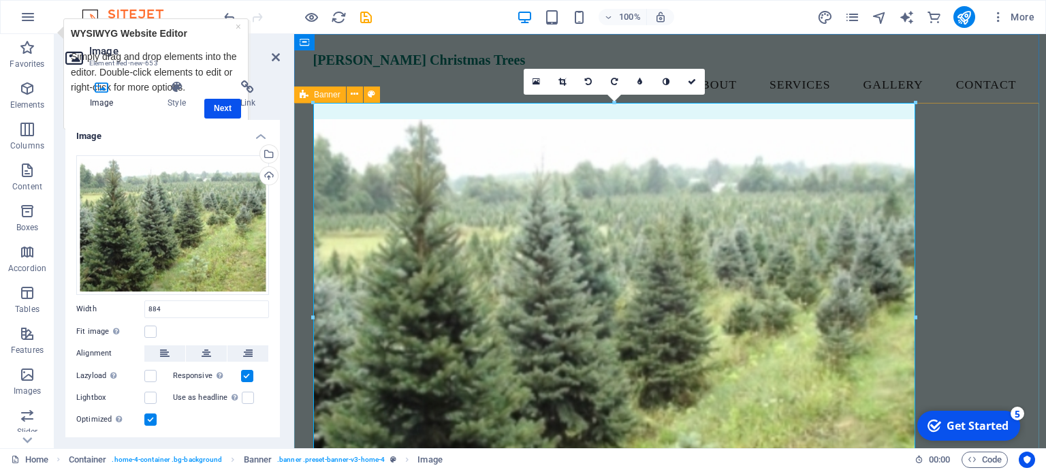
type input "884"
select select "px"
click at [325, 97] on span "Banner" at bounding box center [327, 95] width 27 height 8
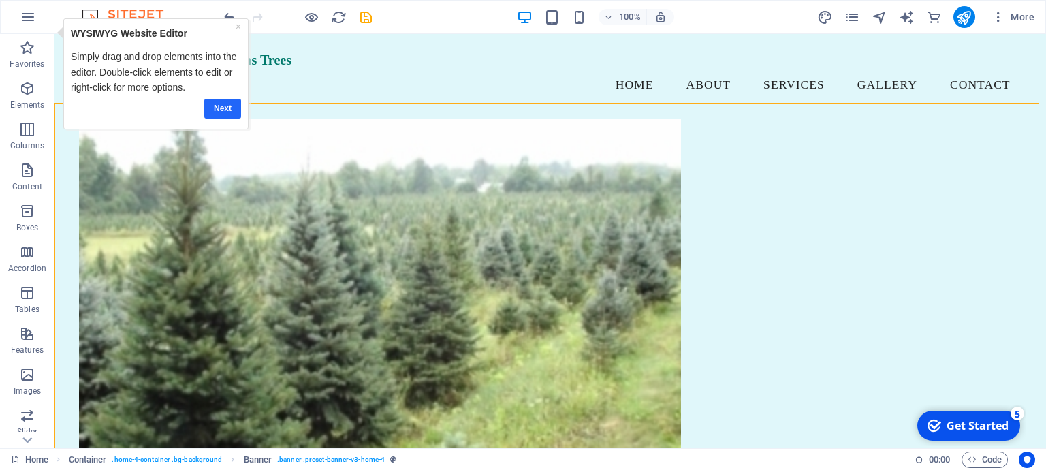
click at [223, 118] on link "Next" at bounding box center [222, 108] width 37 height 20
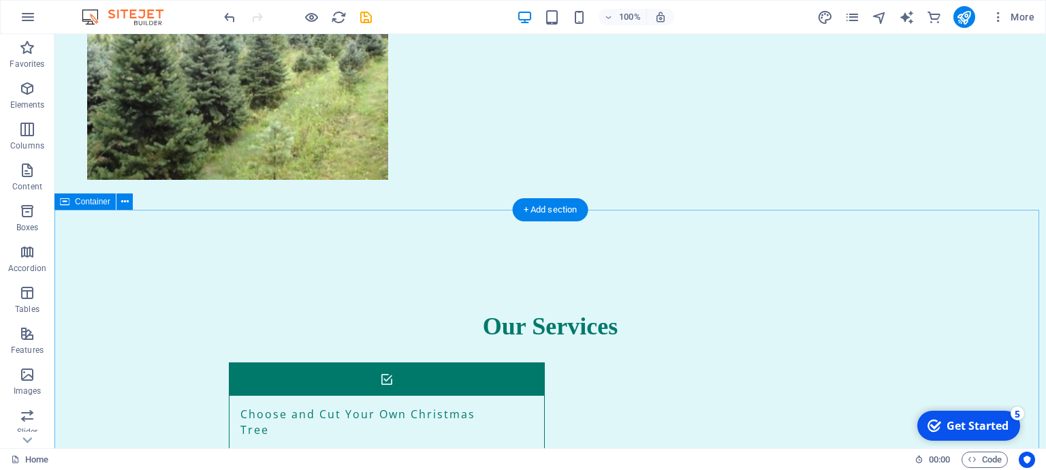
scroll to position [941, 0]
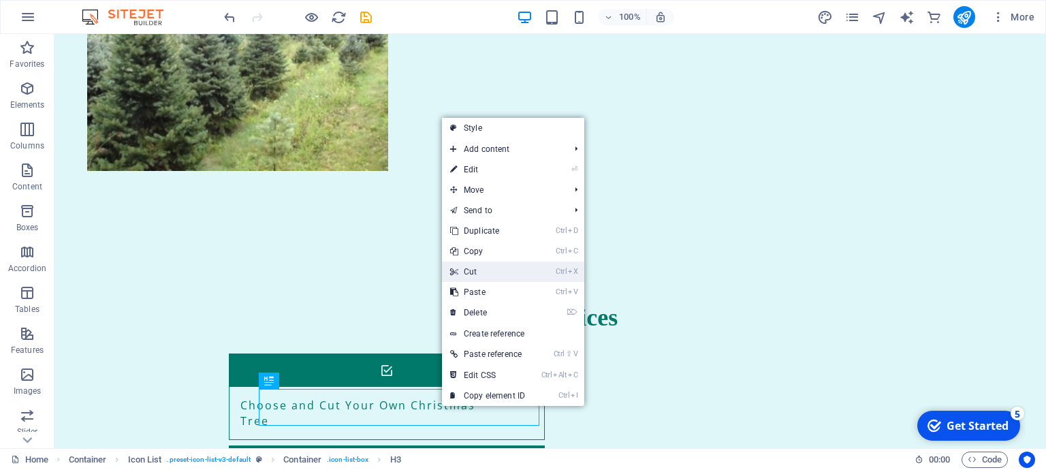
click at [474, 269] on link "Ctrl X Cut" at bounding box center [487, 271] width 91 height 20
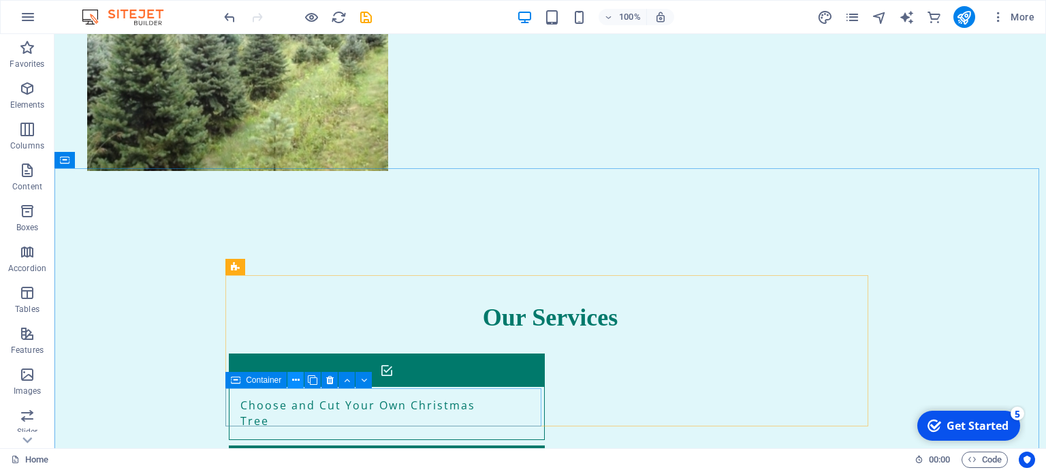
click at [296, 382] on icon at bounding box center [295, 380] width 7 height 14
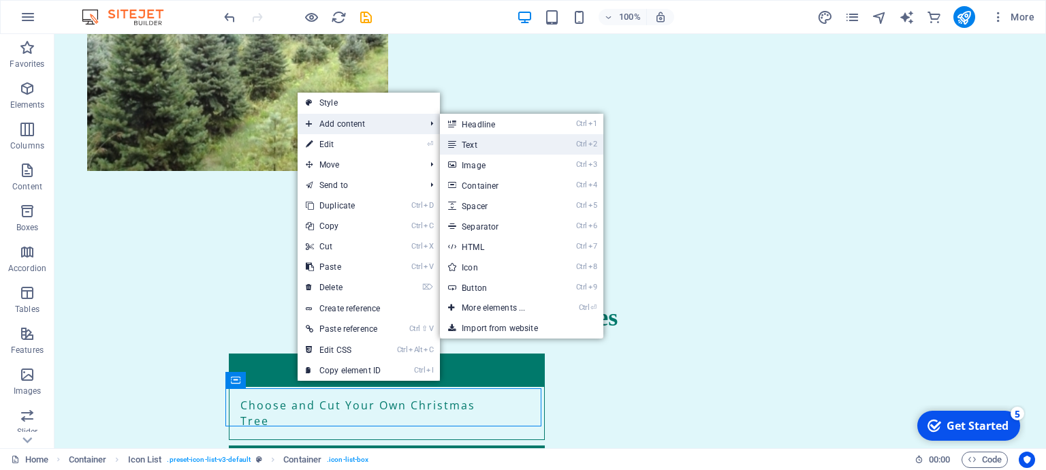
click at [475, 137] on link "Ctrl 2 Text" at bounding box center [496, 144] width 112 height 20
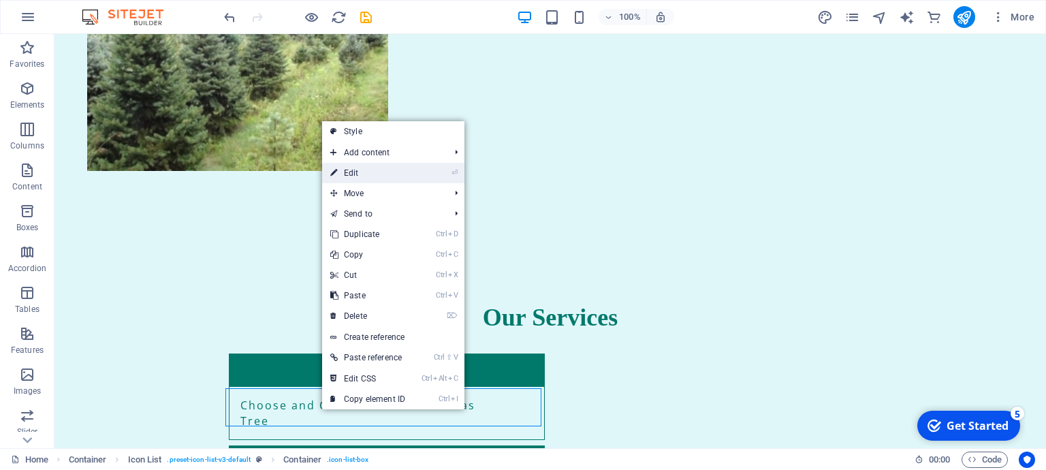
click at [366, 173] on link "⏎ Edit" at bounding box center [367, 173] width 91 height 20
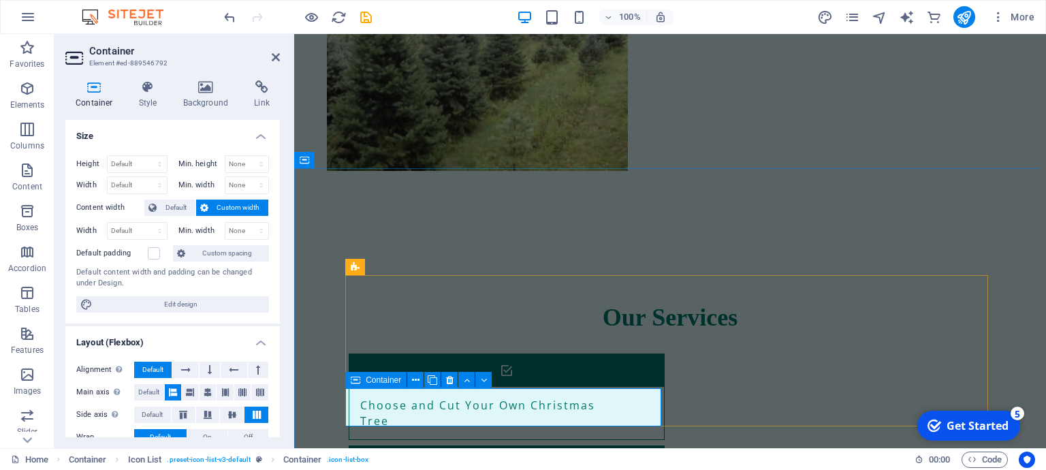
click at [410, 380] on button at bounding box center [415, 380] width 16 height 16
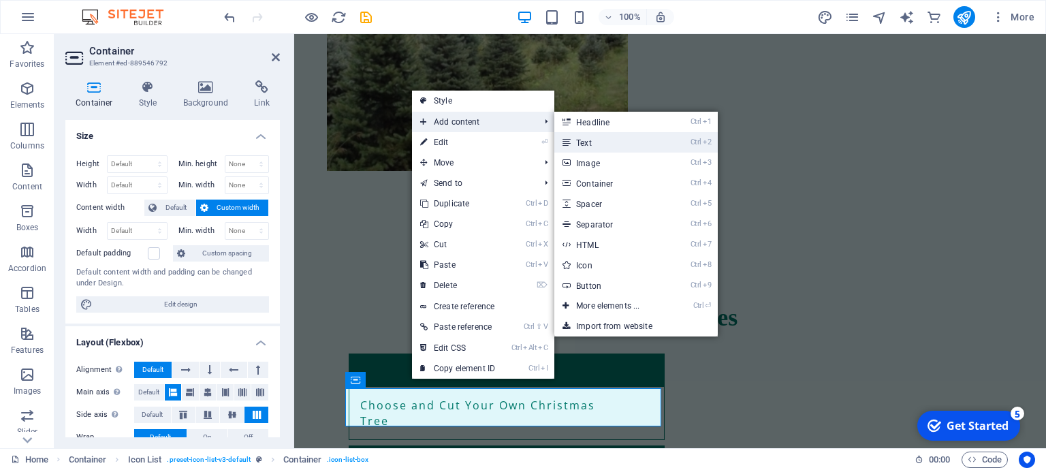
click at [595, 143] on link "Ctrl 2 Text" at bounding box center [610, 142] width 112 height 20
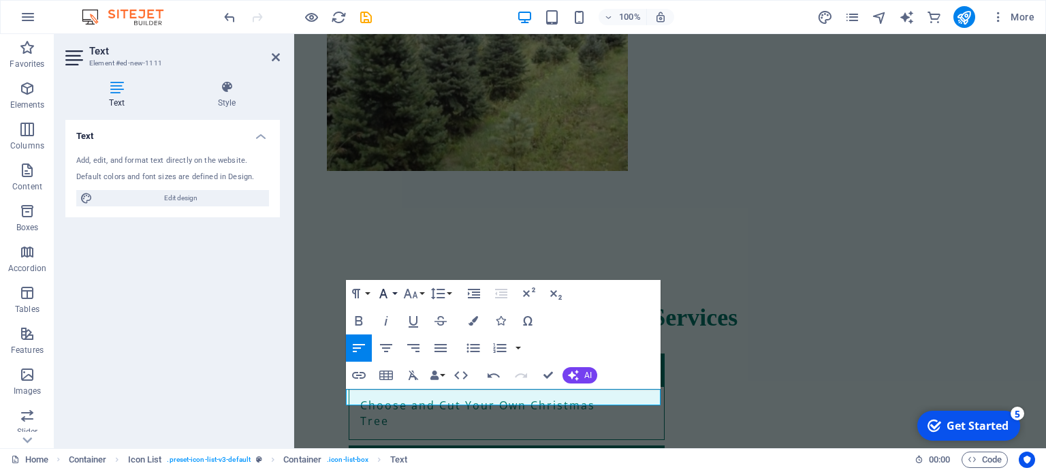
click at [396, 291] on button "Font Family" at bounding box center [386, 293] width 26 height 27
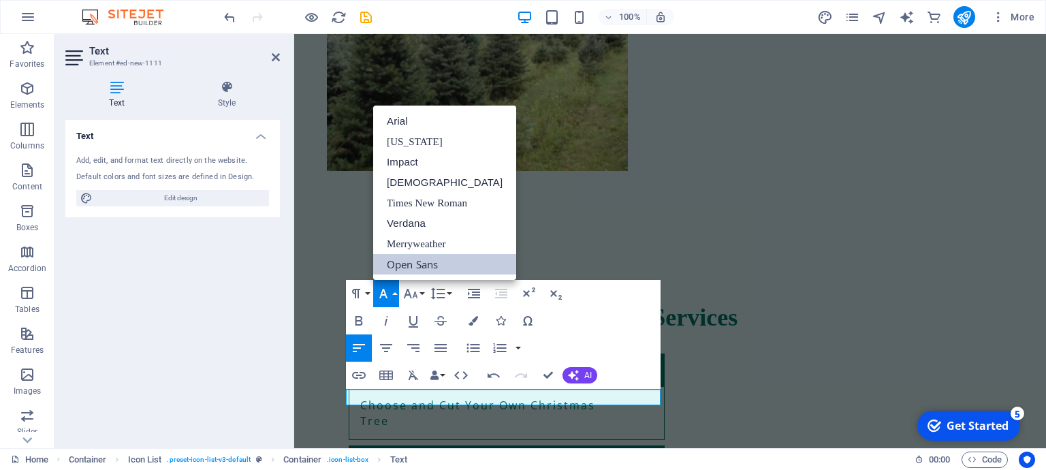
scroll to position [0, 0]
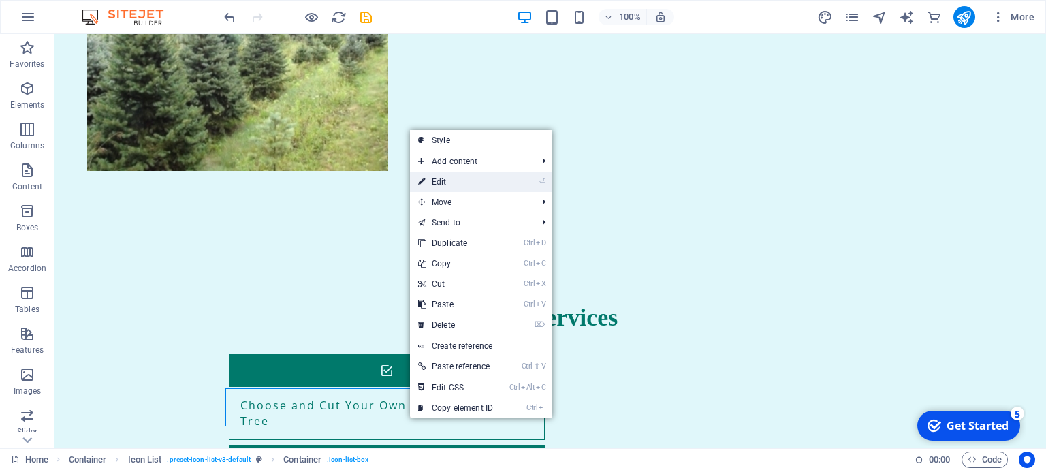
click at [445, 181] on link "⏎ Edit" at bounding box center [455, 182] width 91 height 20
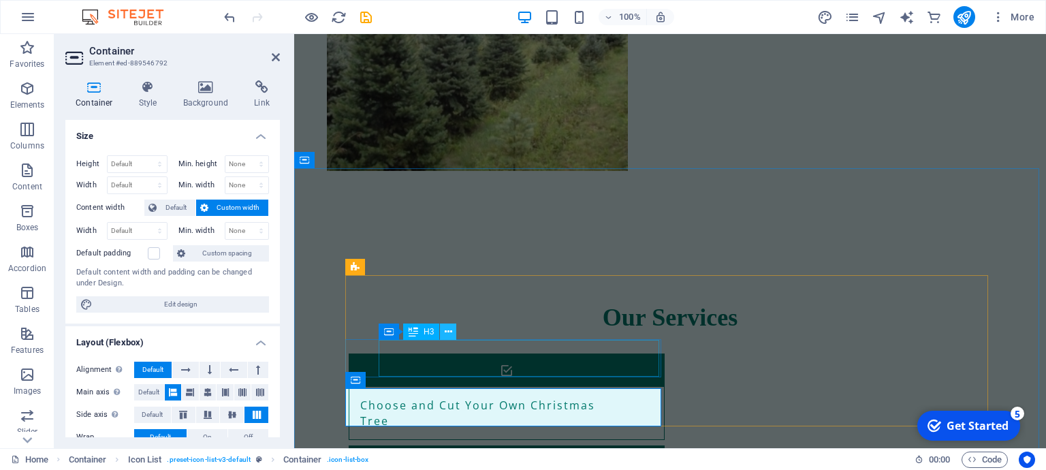
click at [449, 335] on icon at bounding box center [448, 332] width 7 height 14
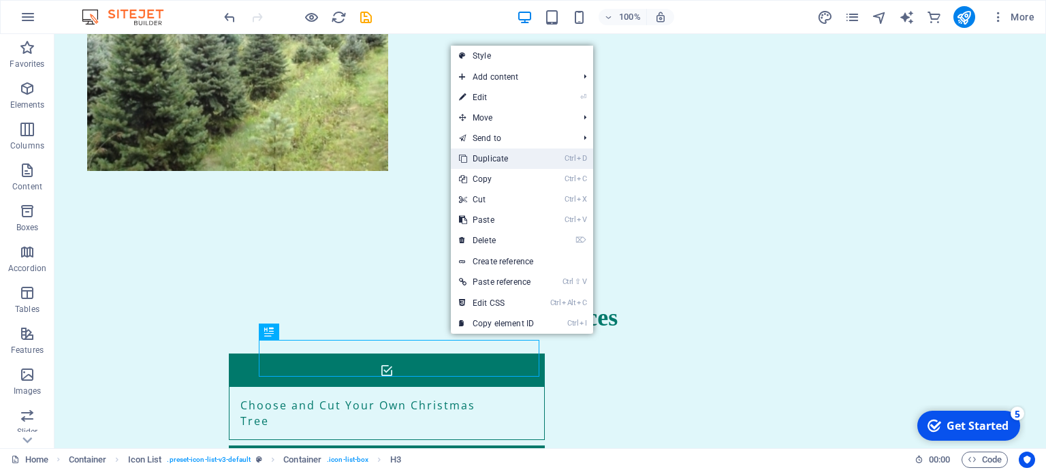
click at [500, 157] on link "Ctrl D Duplicate" at bounding box center [496, 158] width 91 height 20
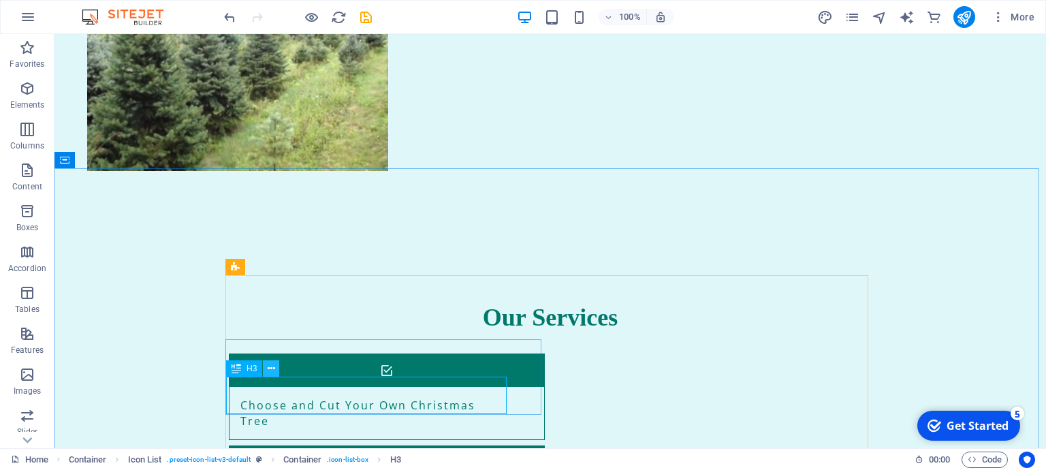
click at [271, 372] on icon at bounding box center [271, 368] width 7 height 14
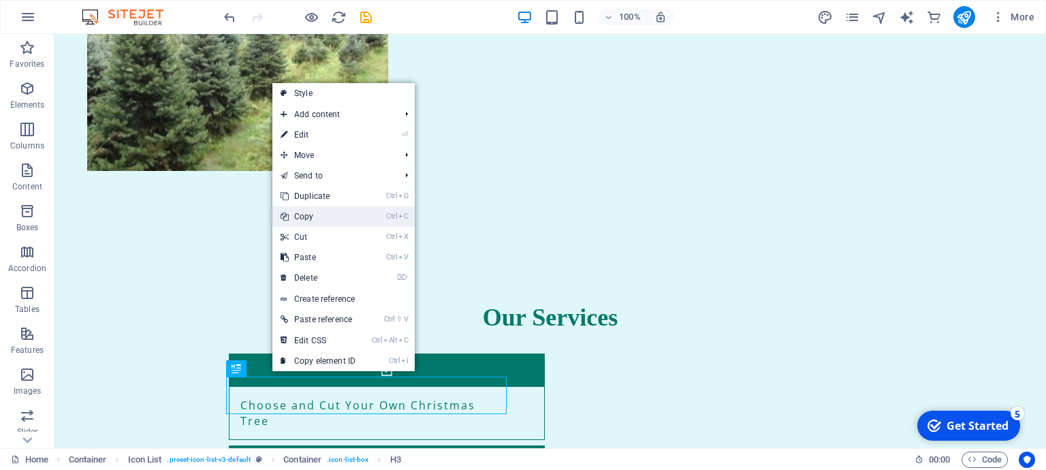
click at [309, 215] on link "Ctrl C Copy" at bounding box center [317, 216] width 91 height 20
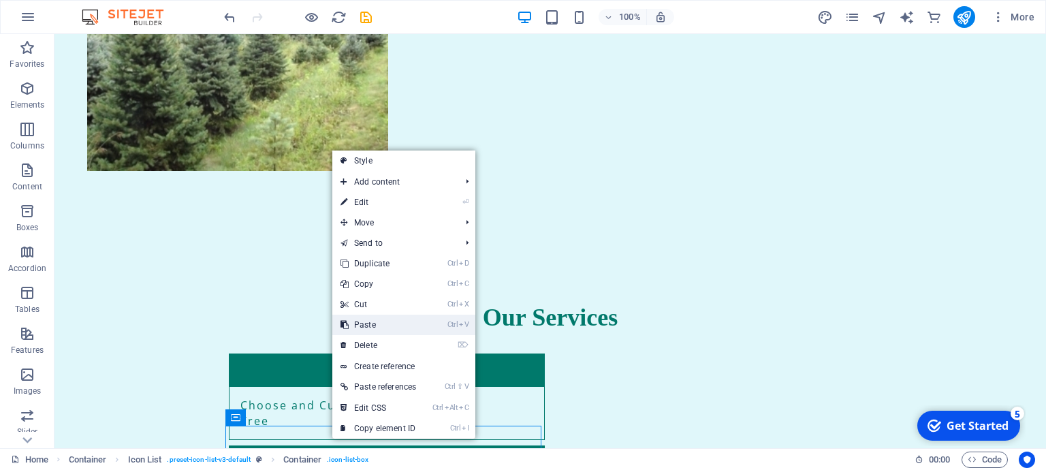
click at [372, 320] on link "Ctrl V Paste" at bounding box center [378, 325] width 92 height 20
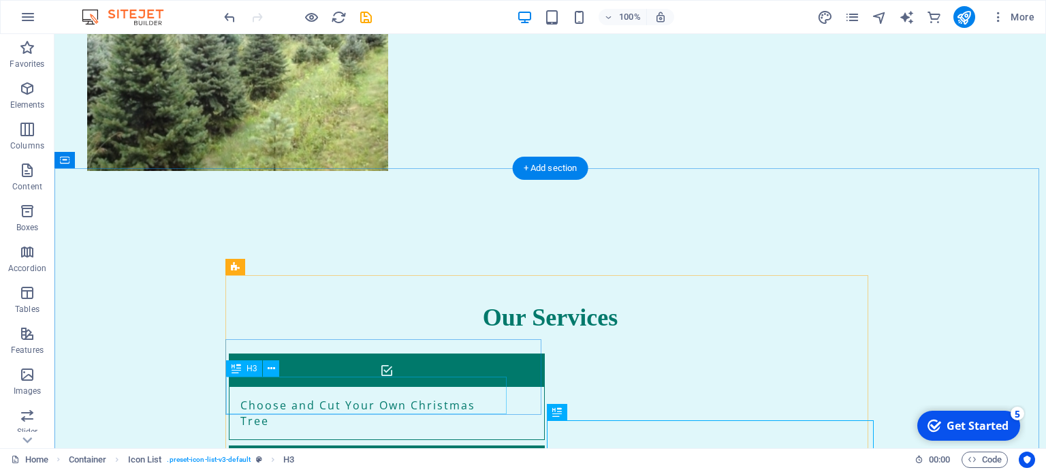
scroll to position [1176, 0]
